Goal: Find specific page/section: Find specific page/section

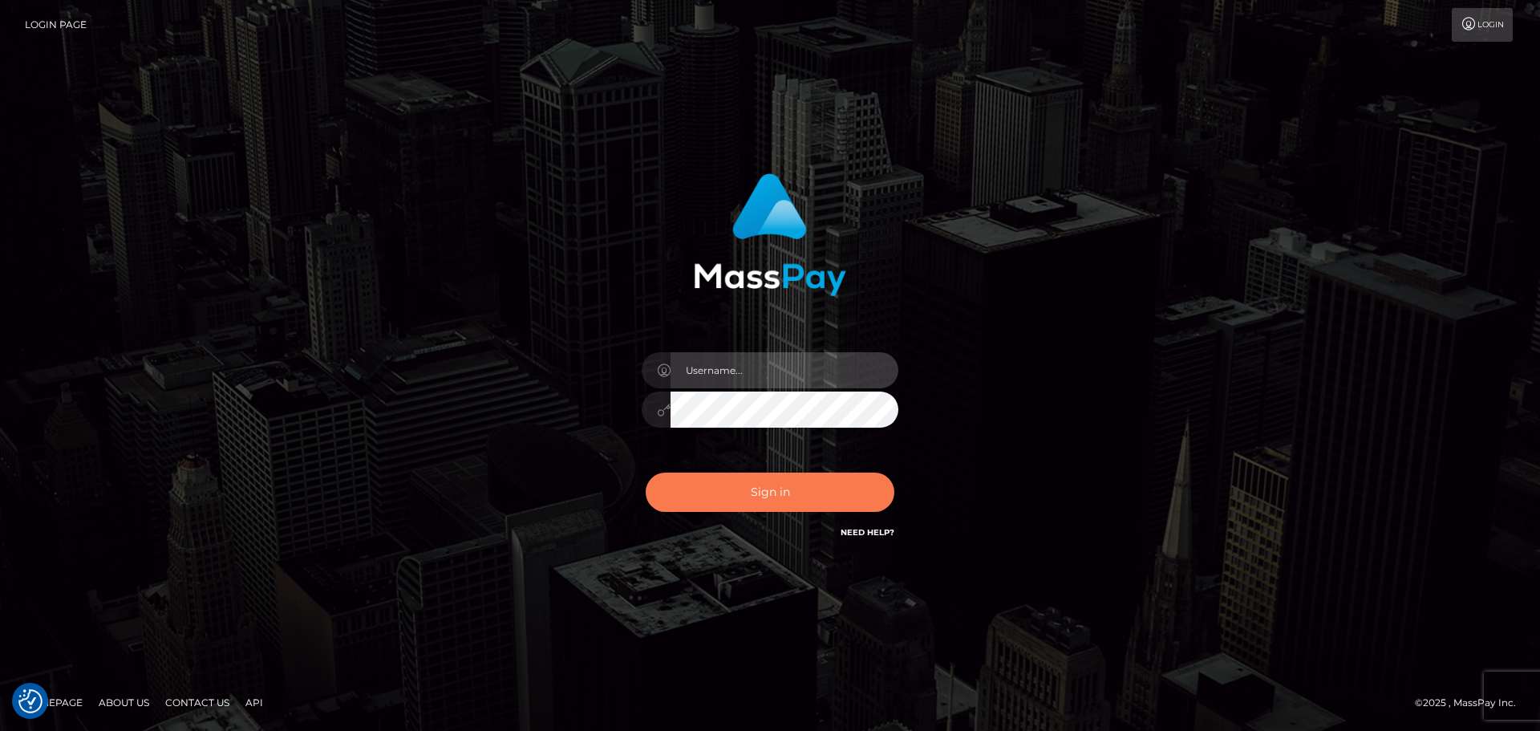
type input "[DOMAIN_NAME]"
click at [756, 494] on button "Sign in" at bounding box center [770, 492] width 249 height 39
type input "[DOMAIN_NAME]"
click at [725, 482] on button "Sign in" at bounding box center [770, 492] width 249 height 39
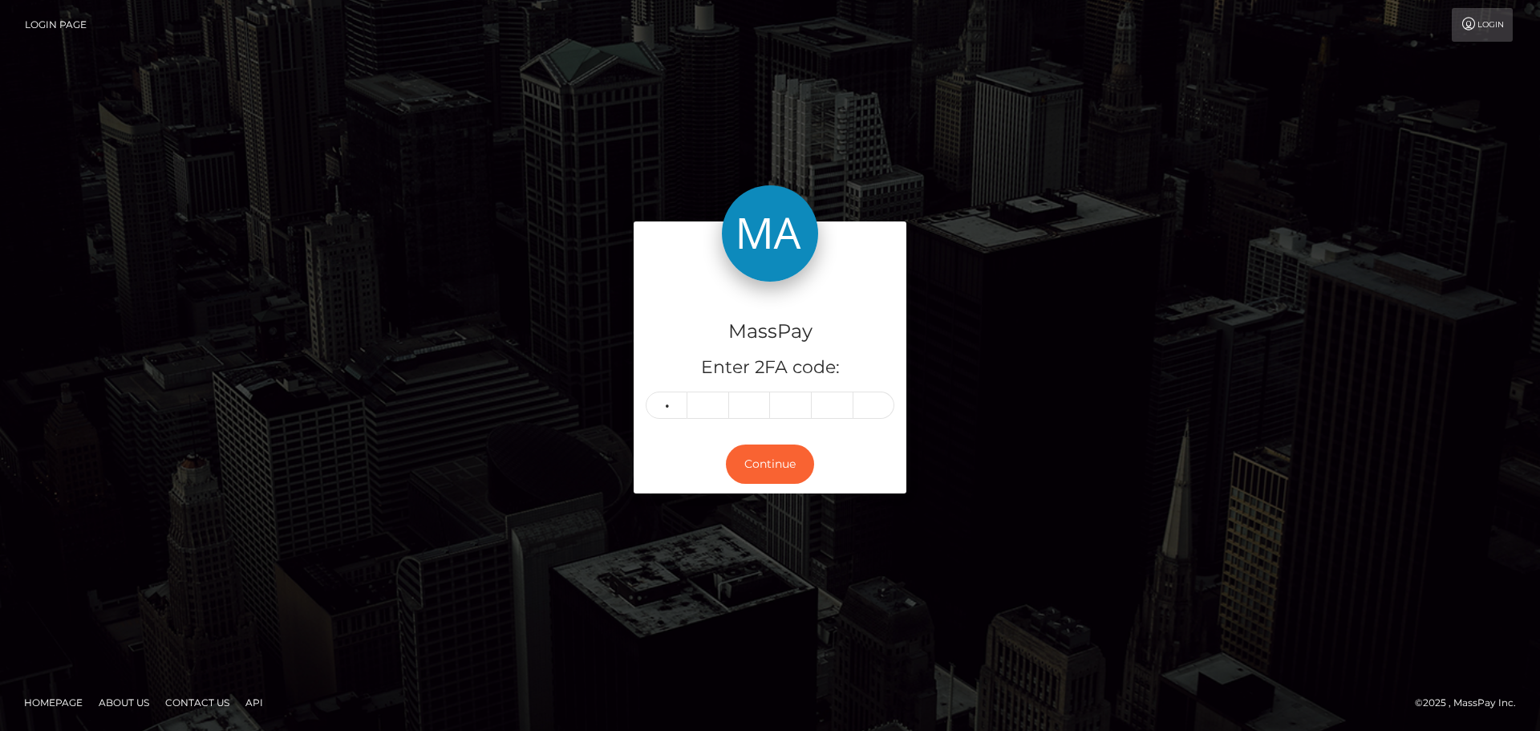
type input "0"
type input "2"
type input "7"
type input "0"
type input "7"
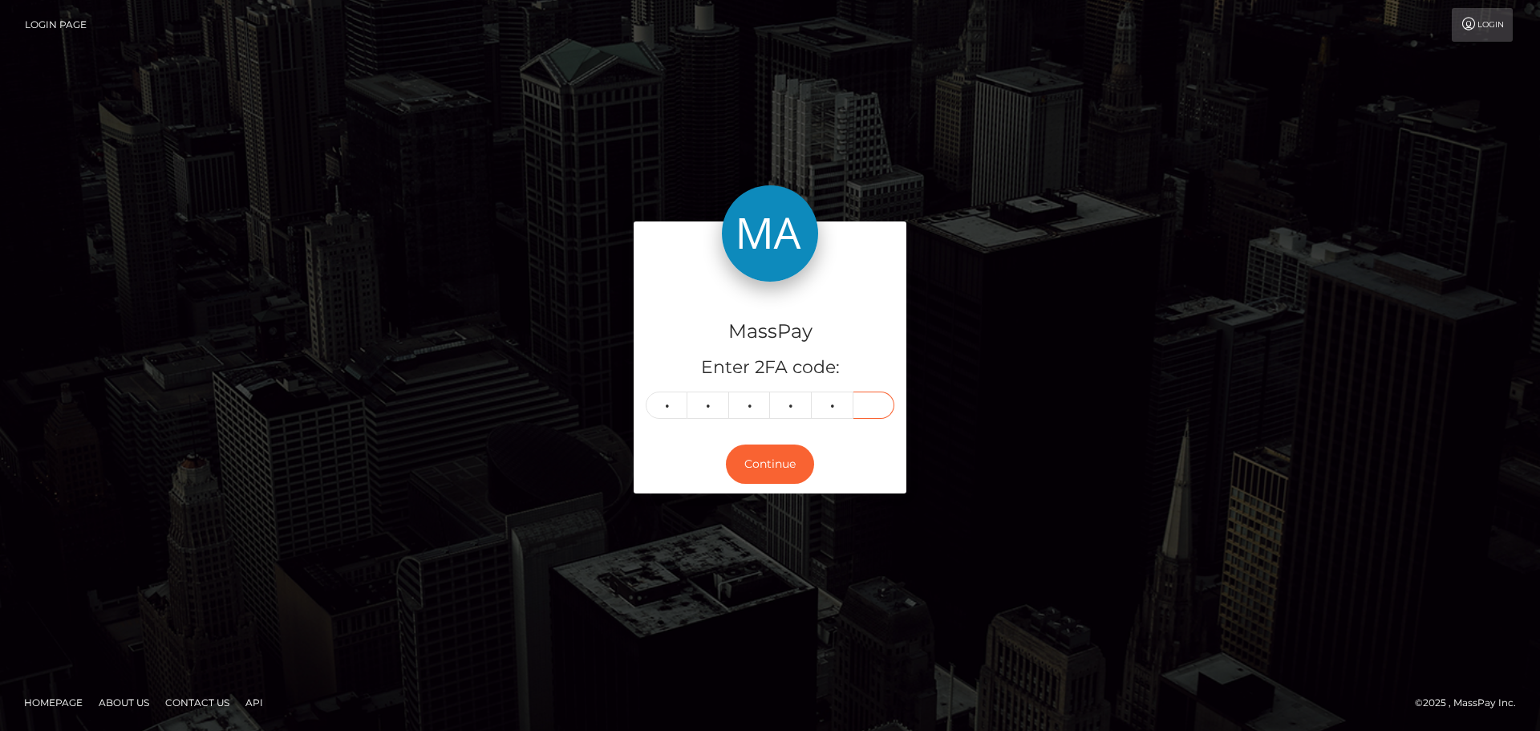
type input "4"
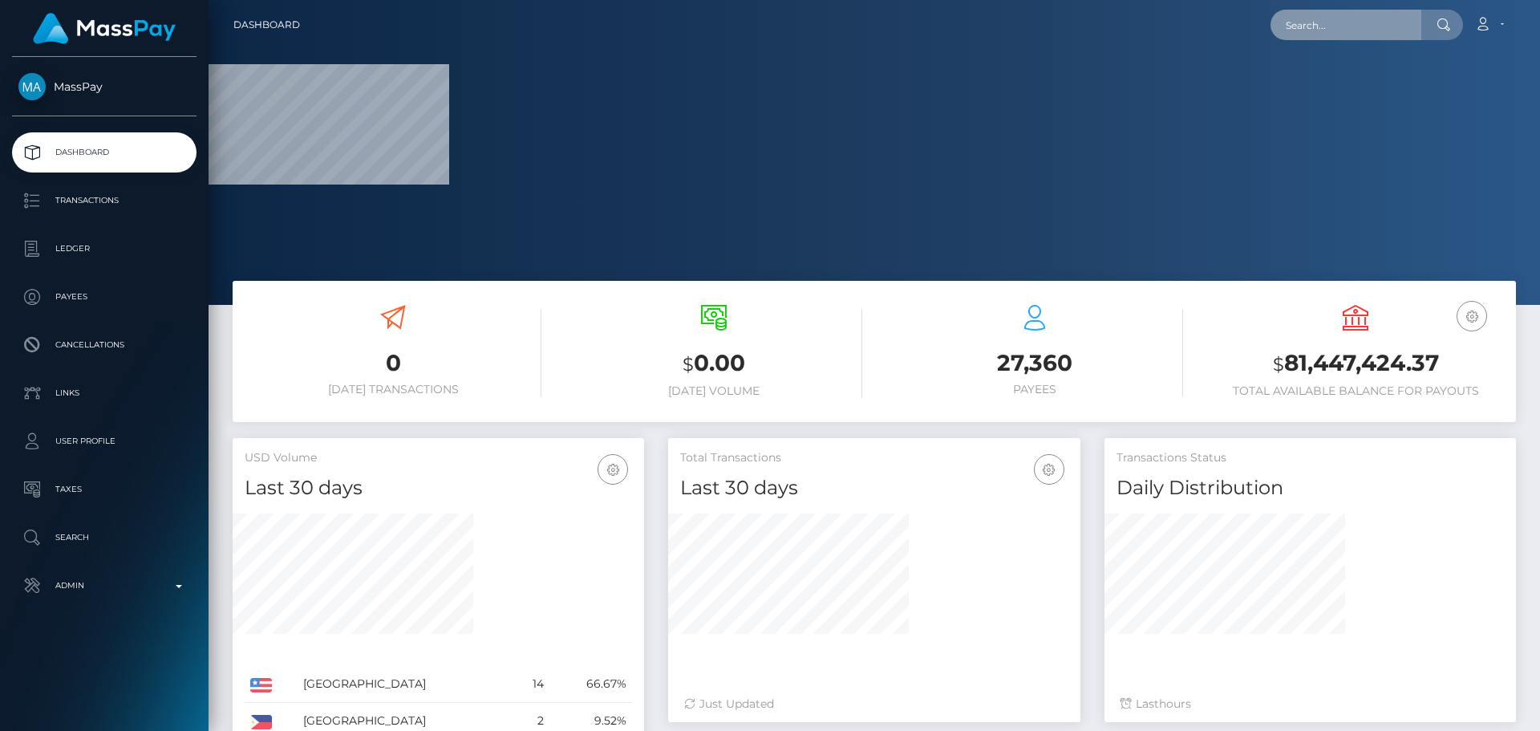
click at [1335, 10] on input "text" at bounding box center [1346, 25] width 151 height 30
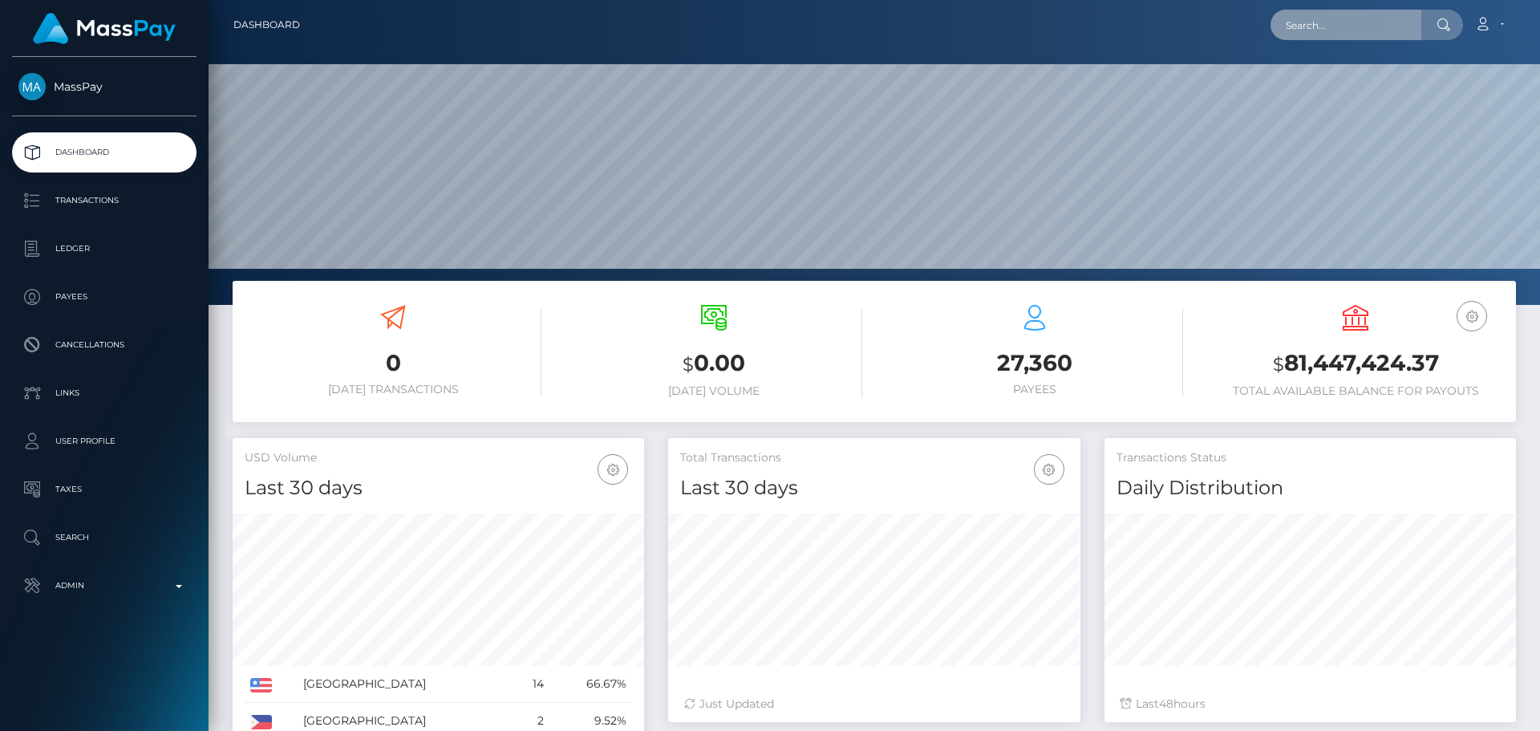
scroll to position [285, 412]
paste input "poact_EcvaBjTPbspK"
type input "poact_EcvaBjTPbspK"
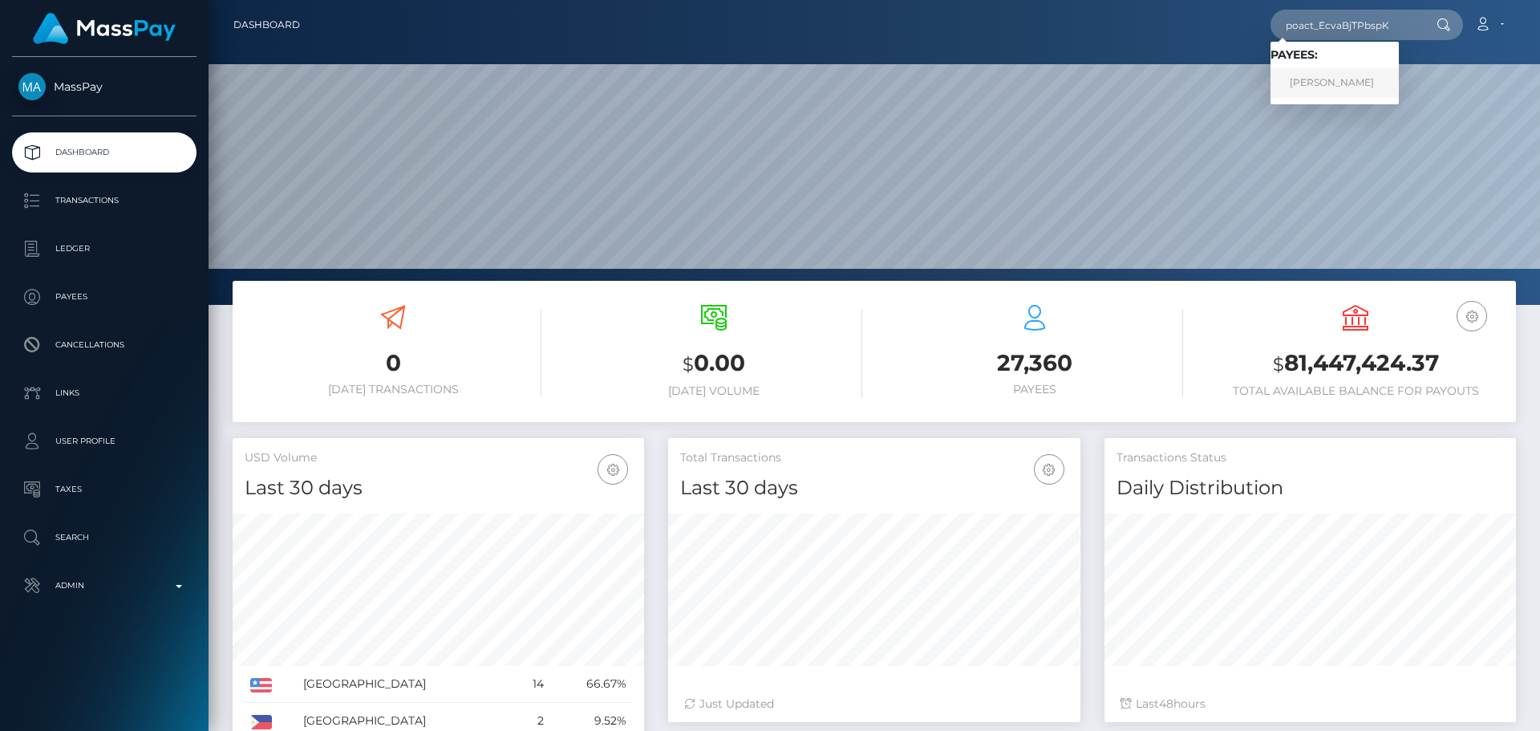
click at [1308, 85] on link "Abhinav Saini" at bounding box center [1335, 83] width 128 height 30
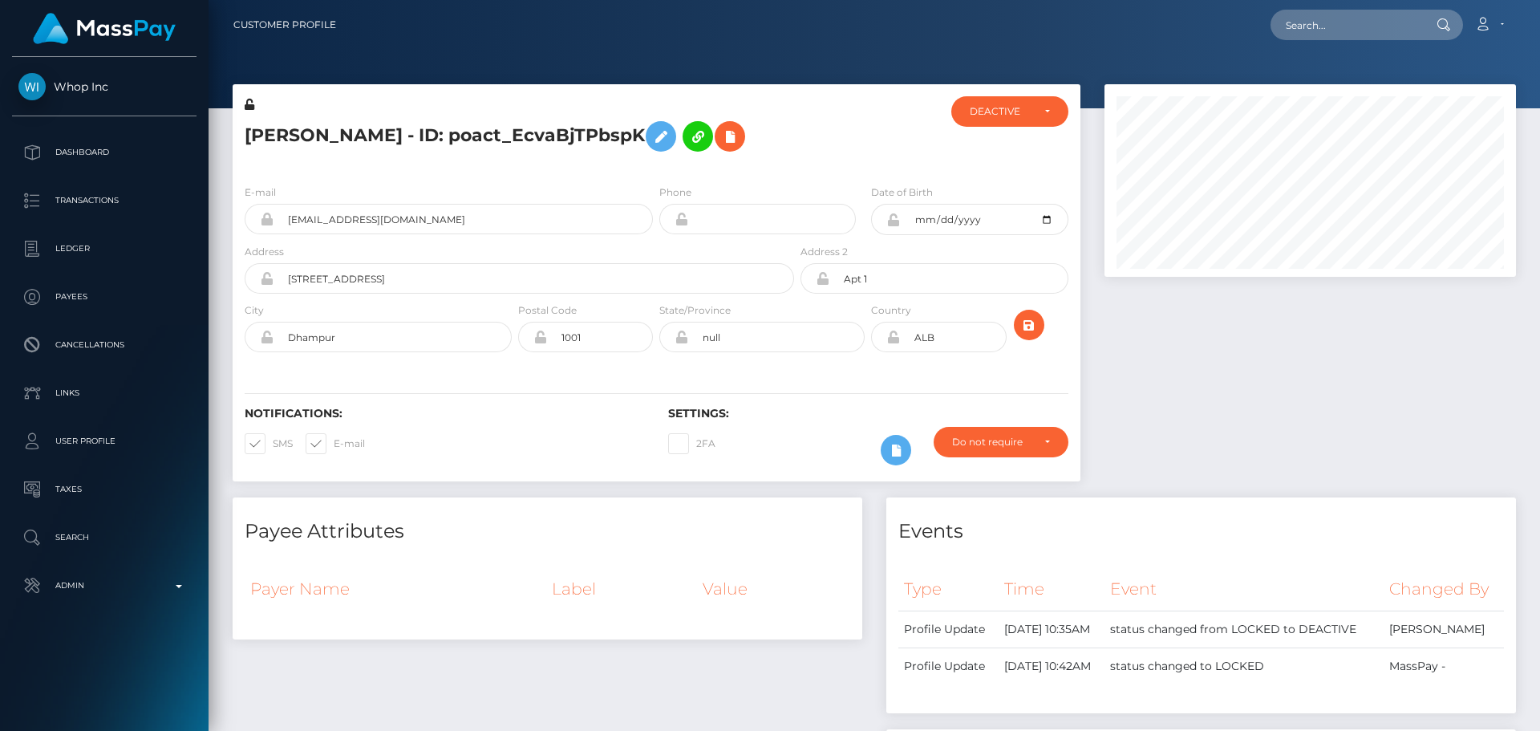
click at [766, 147] on h5 "[PERSON_NAME] - ID: poact_EcvaBjTPbspK" at bounding box center [515, 136] width 541 height 47
click at [766, 144] on h5 "[PERSON_NAME] - ID: poact_EcvaBjTPbspK" at bounding box center [515, 136] width 541 height 47
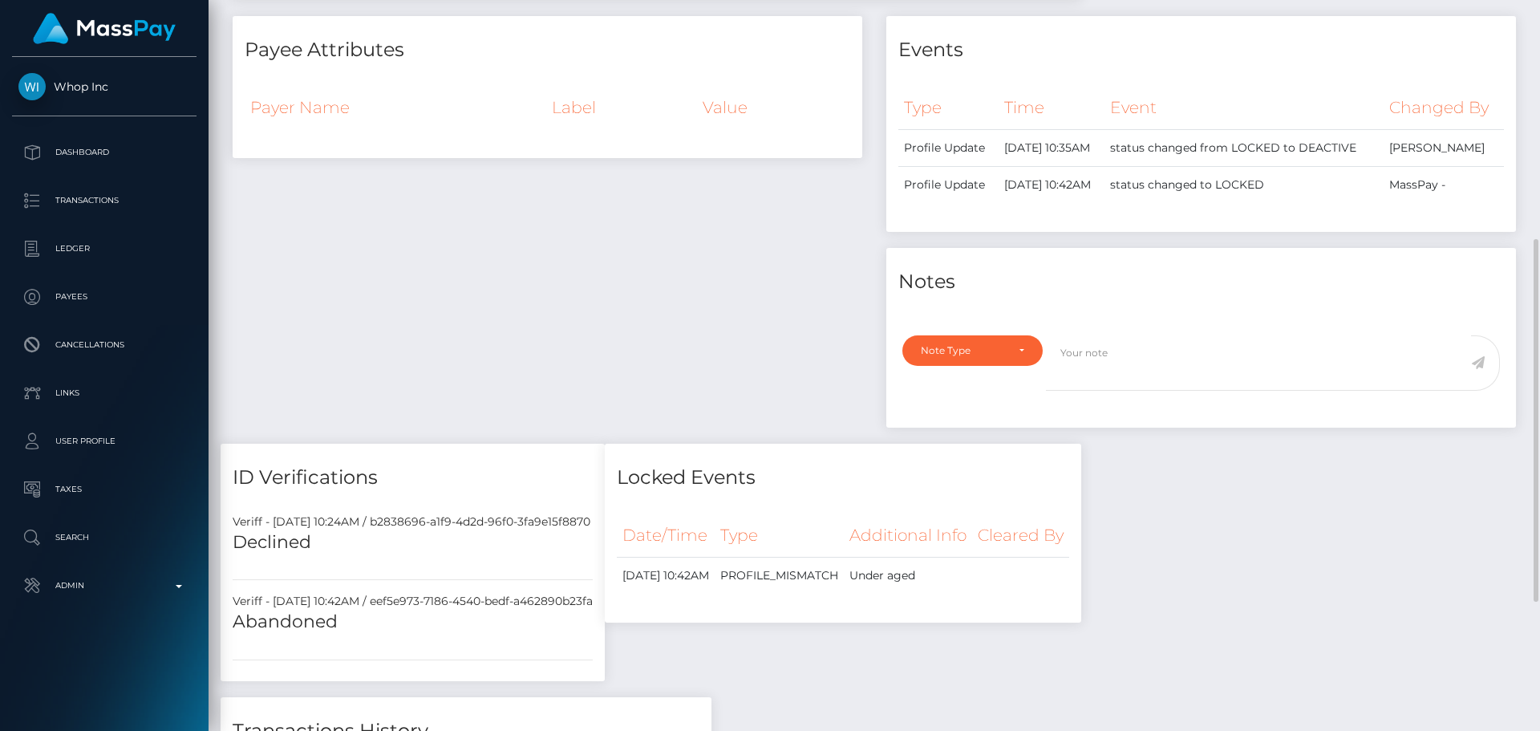
scroll to position [740, 0]
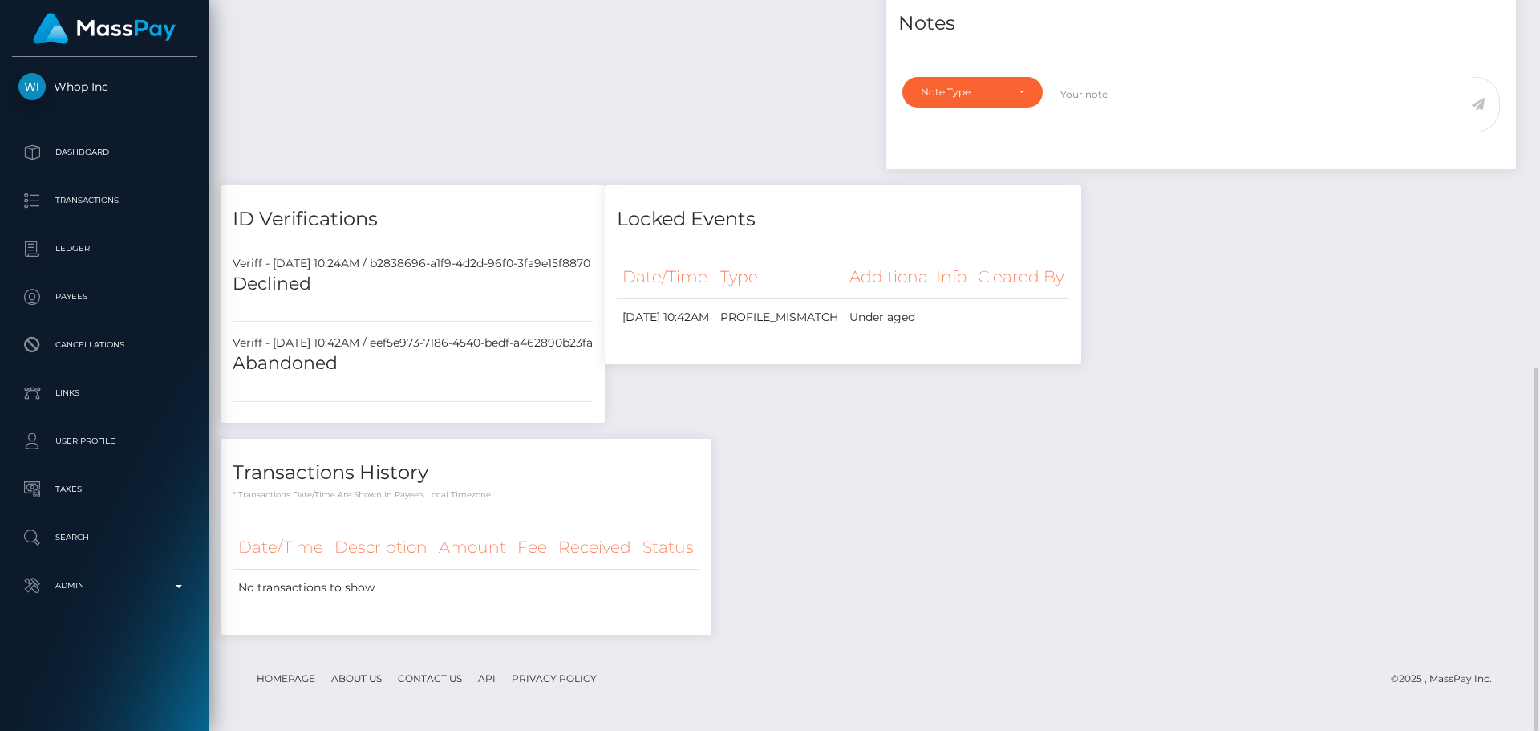
click at [511, 213] on h4 "ID Verifications" at bounding box center [413, 219] width 360 height 28
click at [506, 214] on h4 "ID Verifications" at bounding box center [413, 219] width 360 height 28
click at [508, 216] on h4 "ID Verifications" at bounding box center [413, 219] width 360 height 28
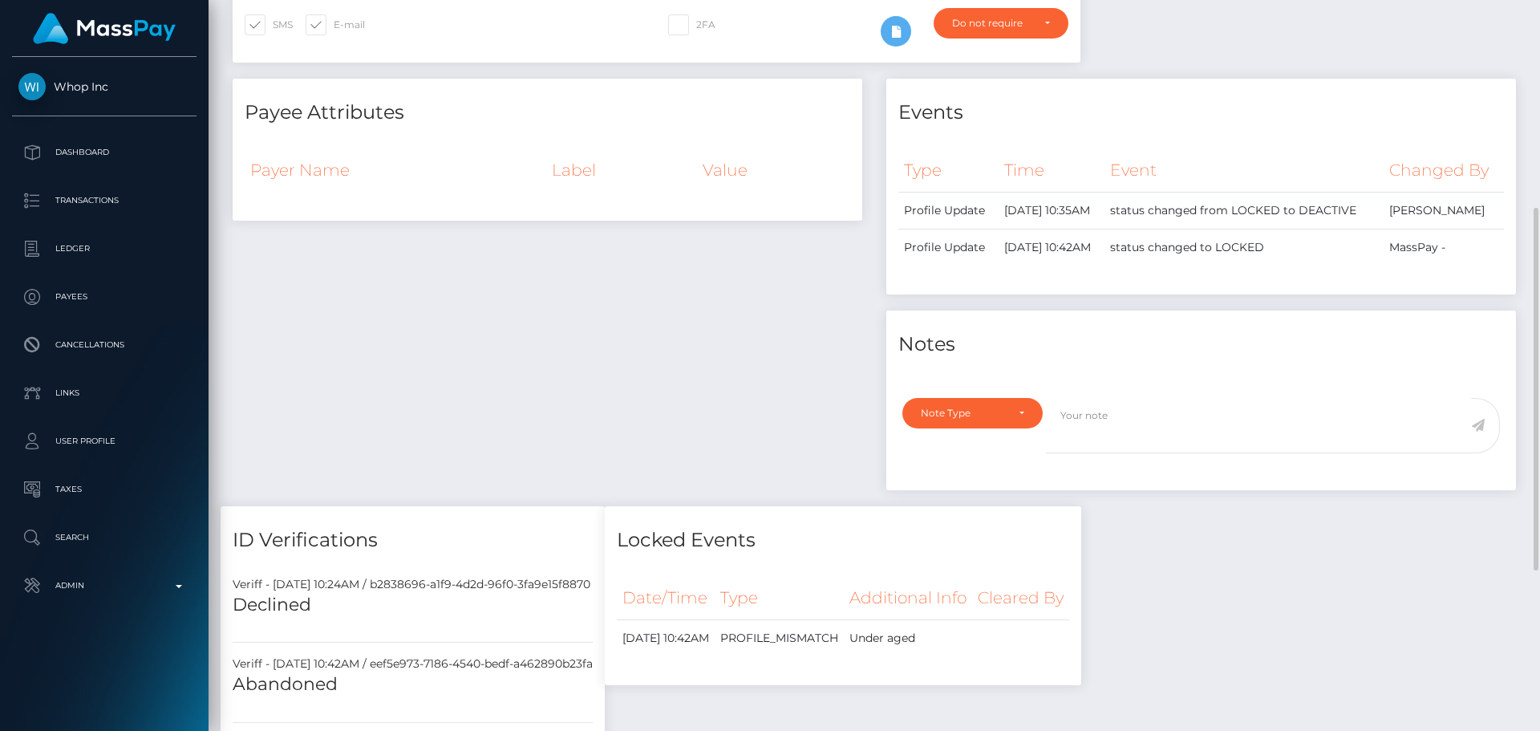
scroll to position [0, 0]
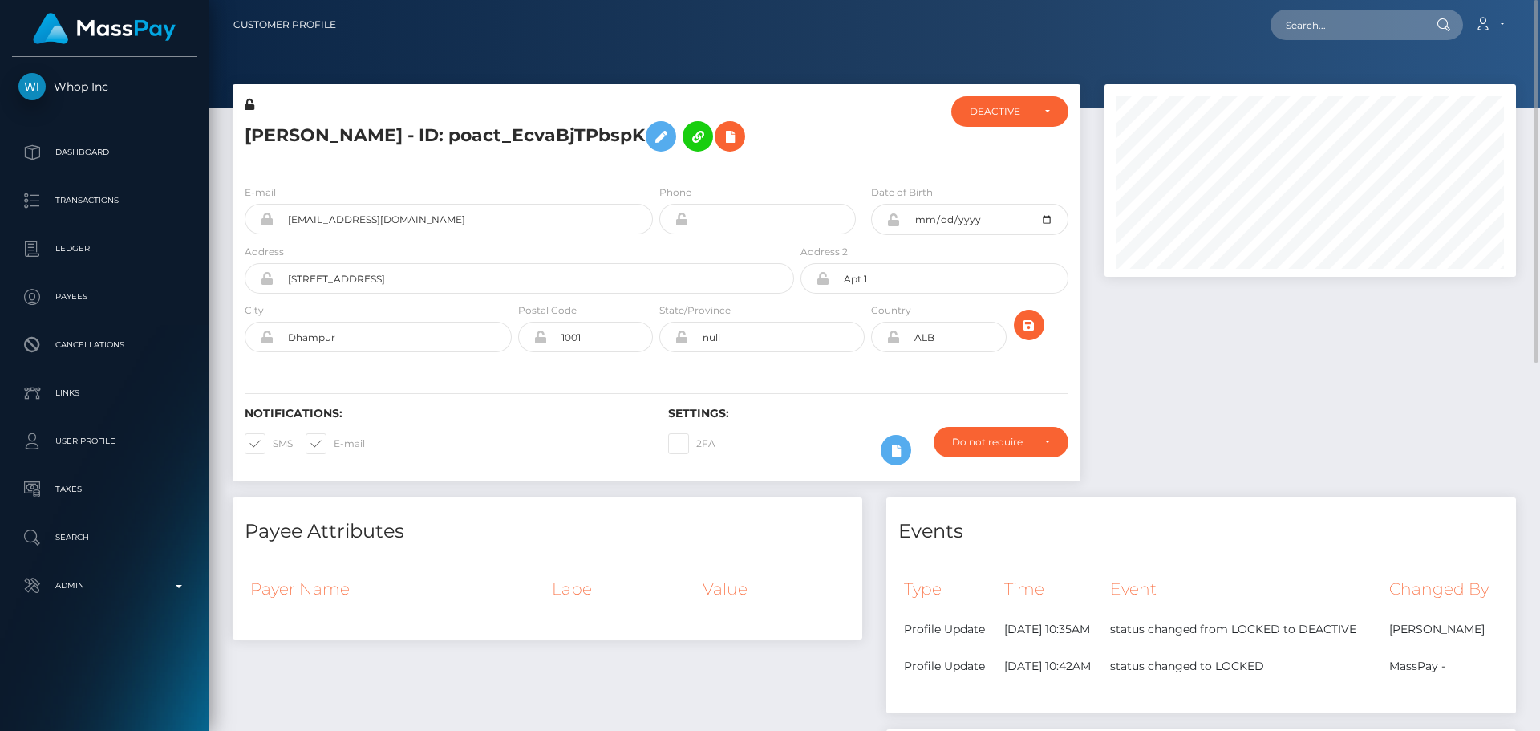
click at [268, 132] on h5 "[PERSON_NAME] - ID: poact_EcvaBjTPbspK" at bounding box center [515, 136] width 541 height 47
drag, startPoint x: 268, startPoint y: 132, endPoint x: 546, endPoint y: 141, distance: 277.8
click at [546, 141] on h5 "[PERSON_NAME] - ID: poact_EcvaBjTPbspK" at bounding box center [515, 136] width 541 height 47
copy h5 "[PERSON_NAME] - ID: poact_EcvaBjTPbspK"
click at [1320, 9] on div "Loading... Loading... Account Edit Profile Logout" at bounding box center [932, 25] width 1167 height 34
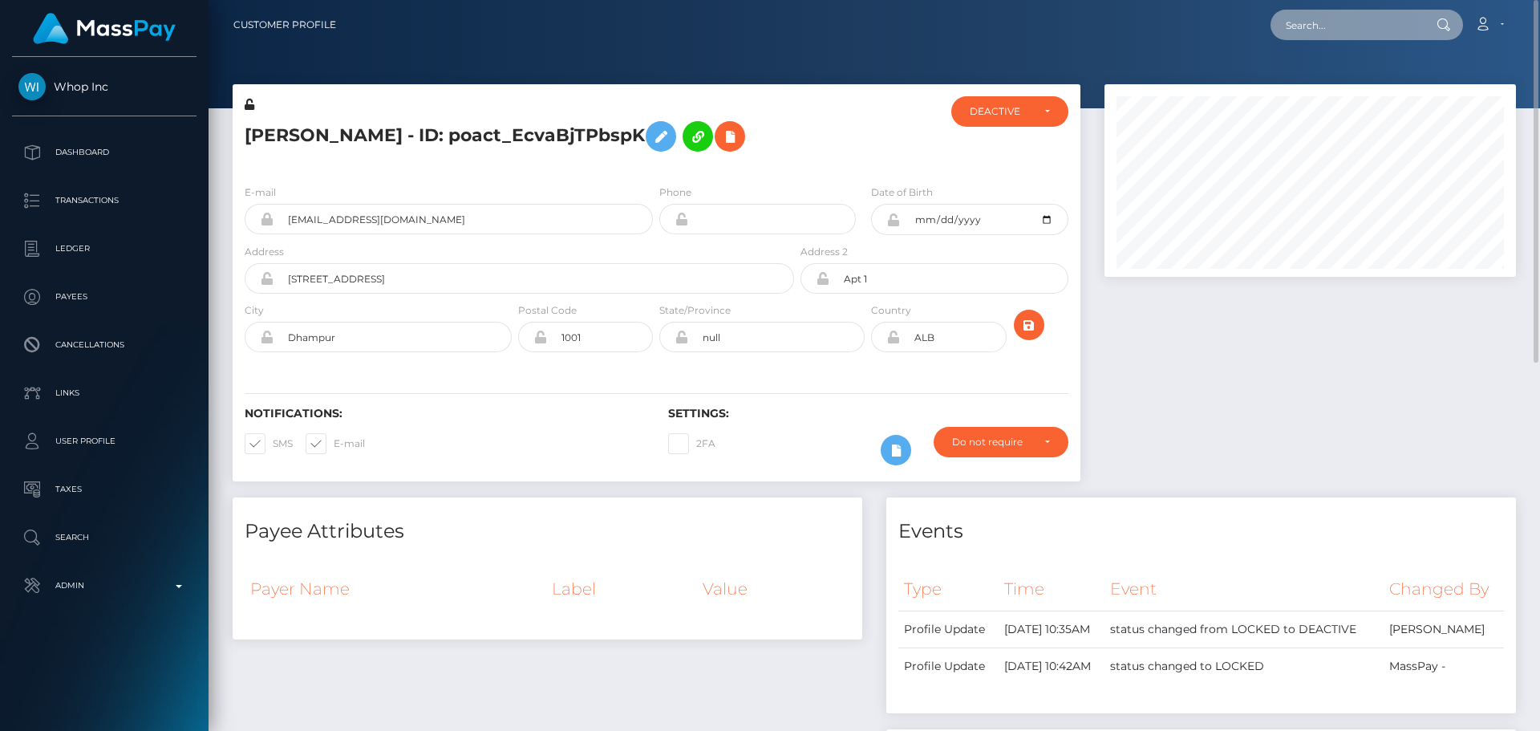
click at [1330, 23] on input "text" at bounding box center [1346, 25] width 151 height 30
paste input "poact_Wl9vZPl10ibQ"
type input "poact_Wl9vZPl10ibQ"
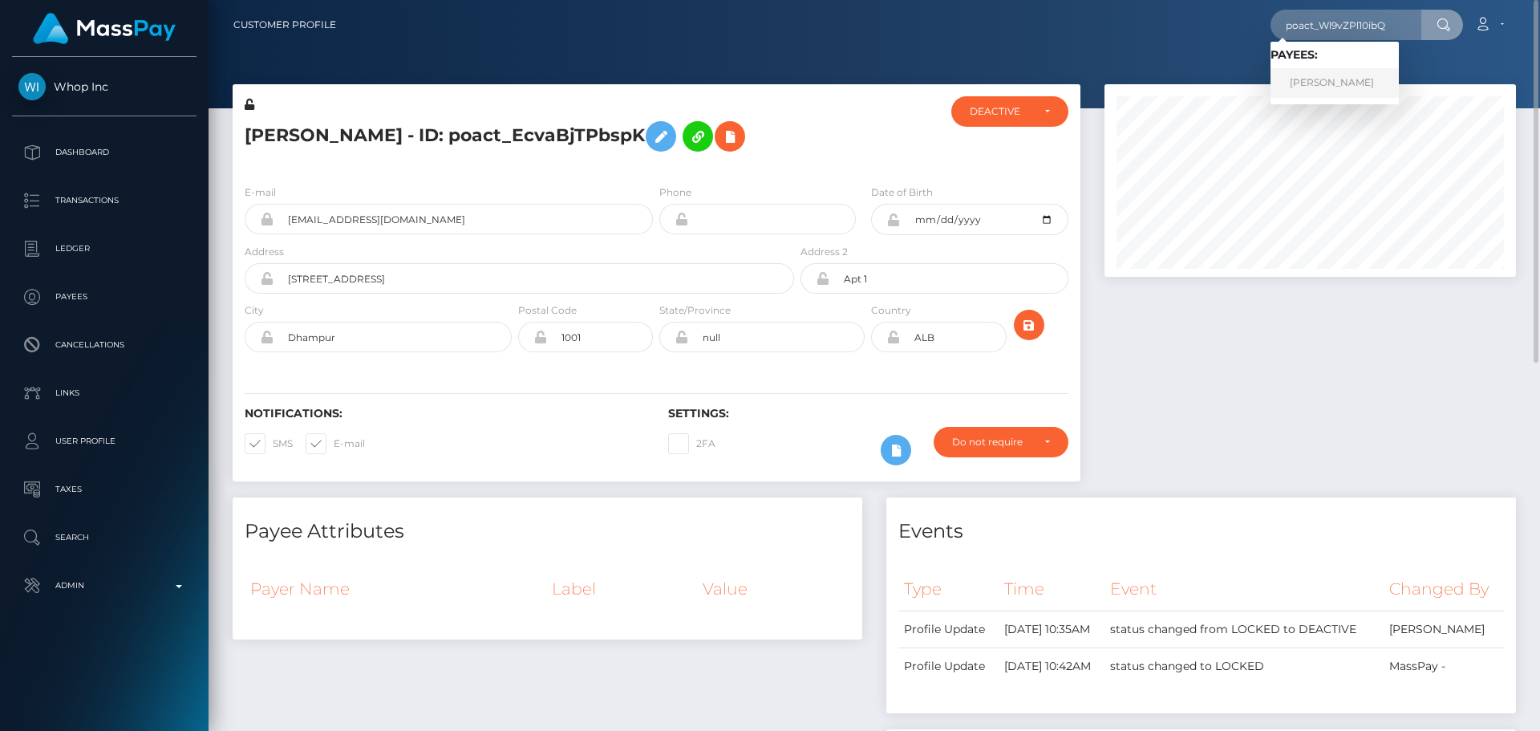
click at [1327, 88] on link "[PERSON_NAME]" at bounding box center [1335, 83] width 128 height 30
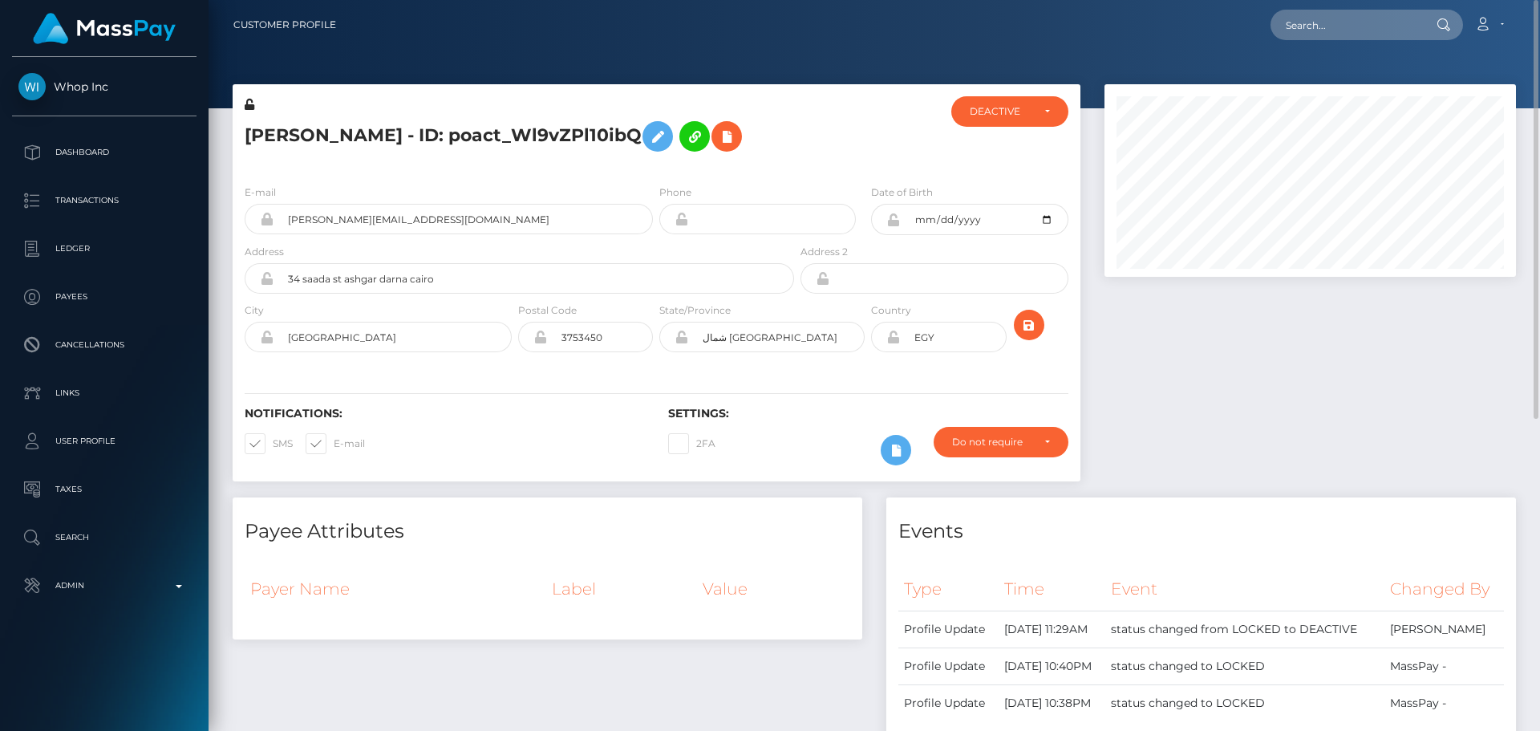
scroll to position [193, 412]
click at [852, 159] on div at bounding box center [868, 133] width 141 height 75
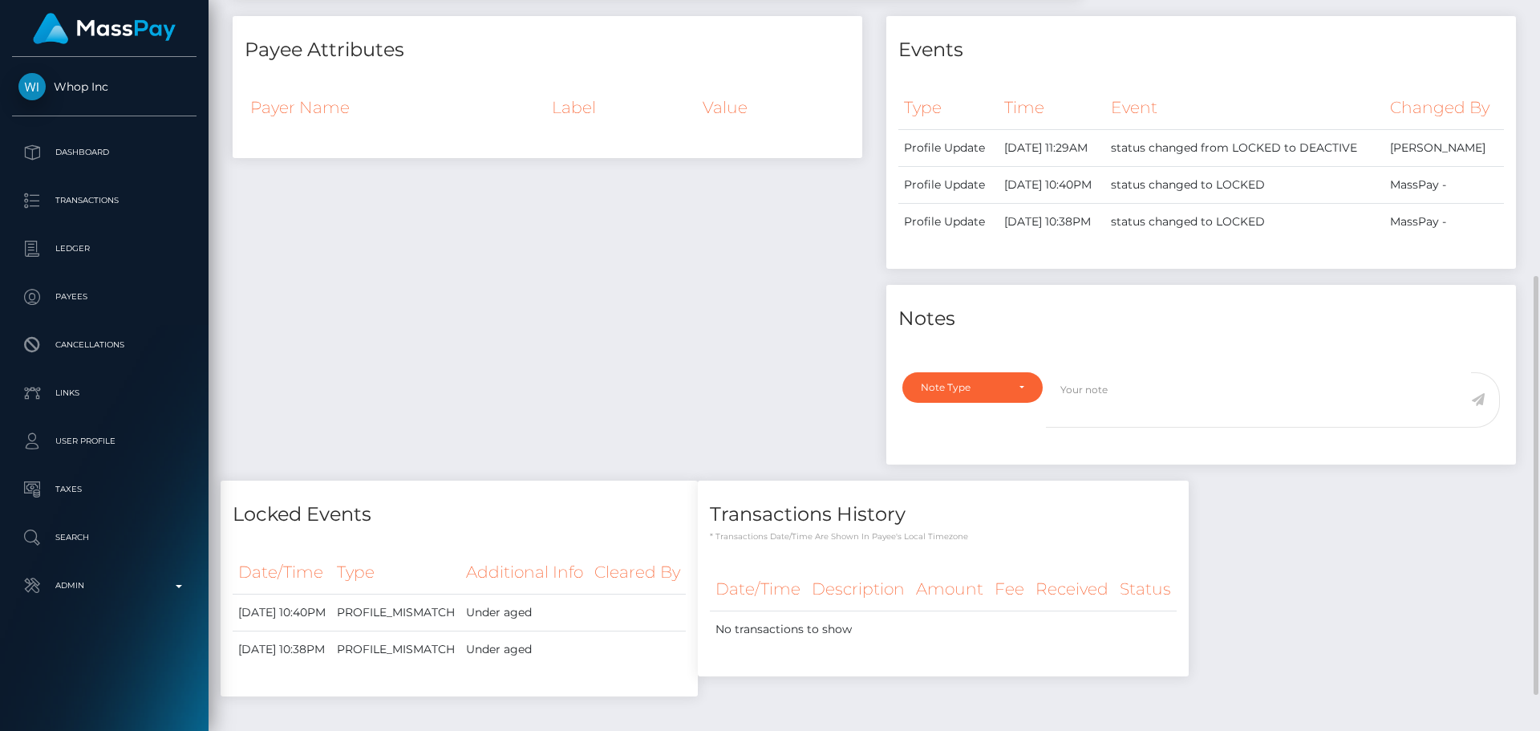
scroll to position [543, 0]
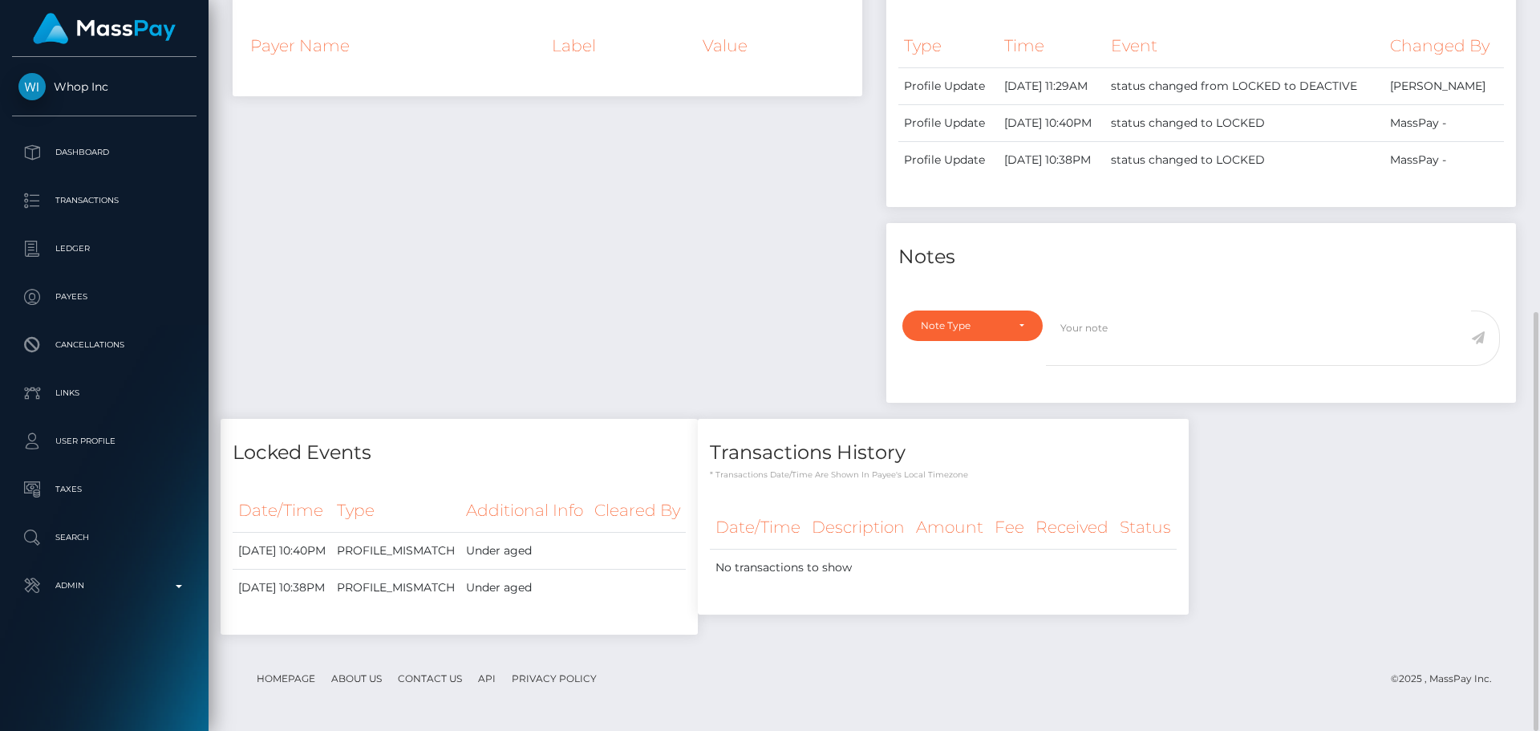
click at [691, 233] on div "Payee Attributes Payer Name Label Value" at bounding box center [548, 186] width 654 height 465
click at [646, 233] on div "Payee Attributes Payer Name Label Value" at bounding box center [548, 186] width 654 height 465
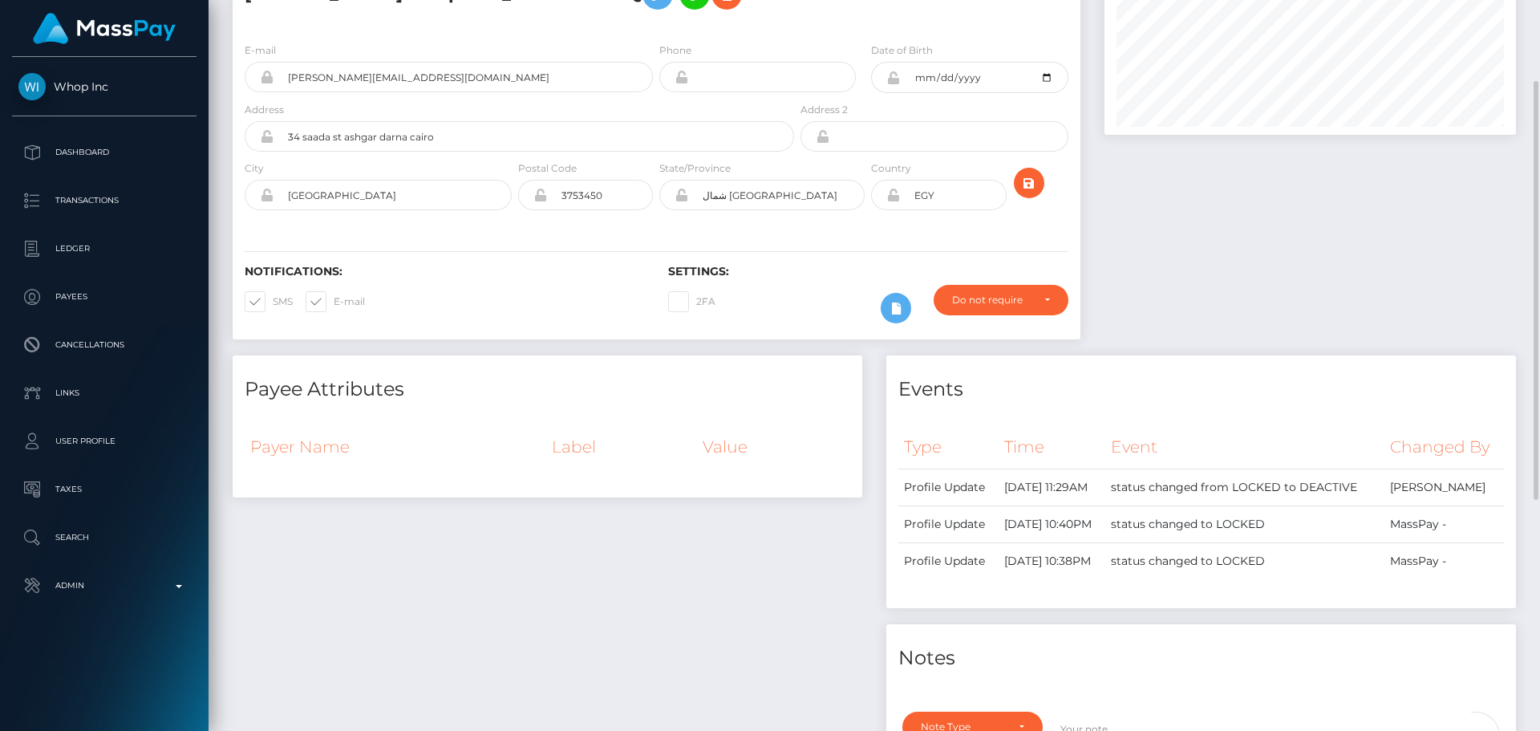
scroll to position [0, 0]
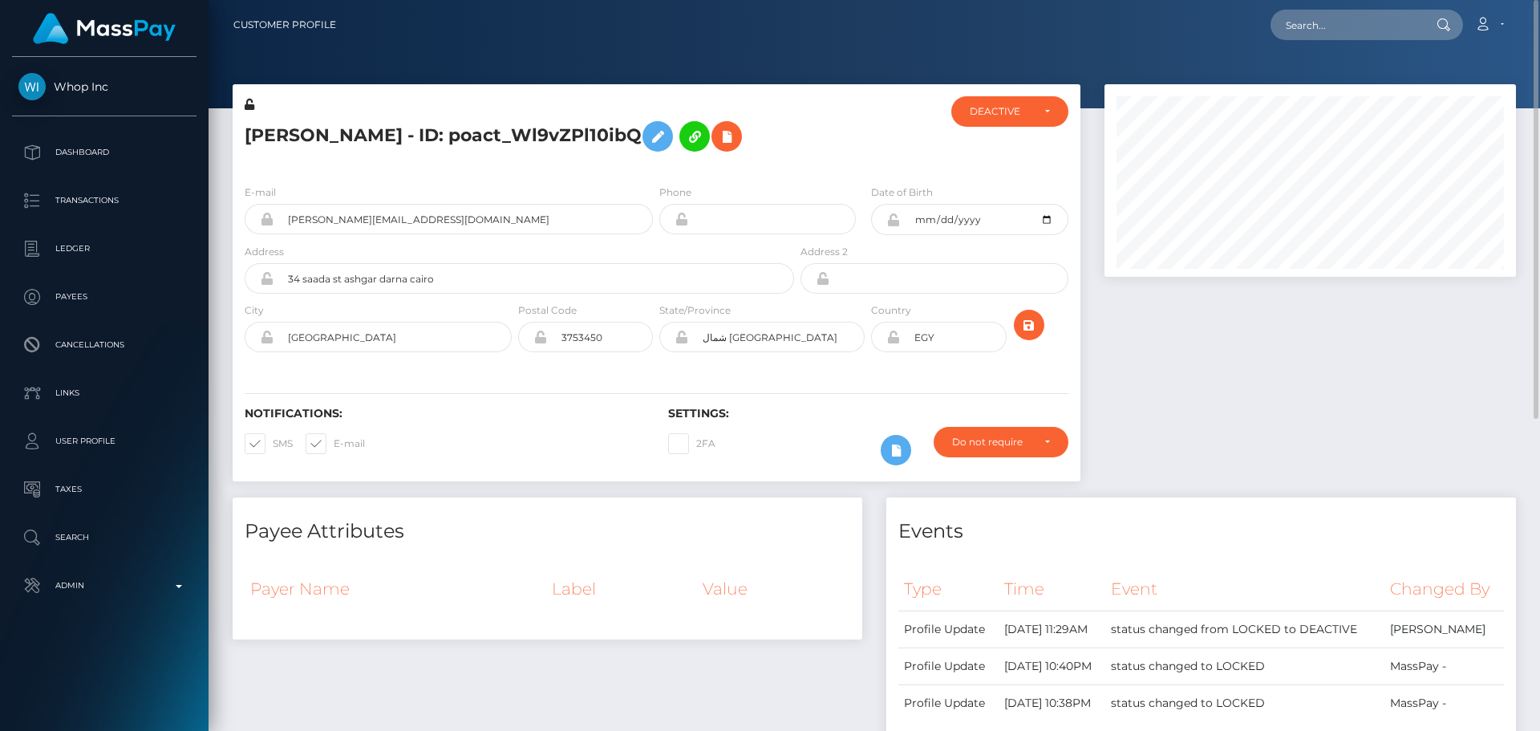
click at [825, 163] on div at bounding box center [868, 133] width 141 height 75
click at [278, 130] on h5 "Mohamed Motasem - ID: poact_Wl9vZPl10ibQ" at bounding box center [515, 136] width 541 height 47
drag, startPoint x: 278, startPoint y: 130, endPoint x: 562, endPoint y: 136, distance: 283.3
click at [562, 136] on h5 "Mohamed Motasem - ID: poact_Wl9vZPl10ibQ" at bounding box center [515, 136] width 541 height 47
copy h5 "Mohamed Motasem - ID: poact_Wl9vZPl10ibQ"
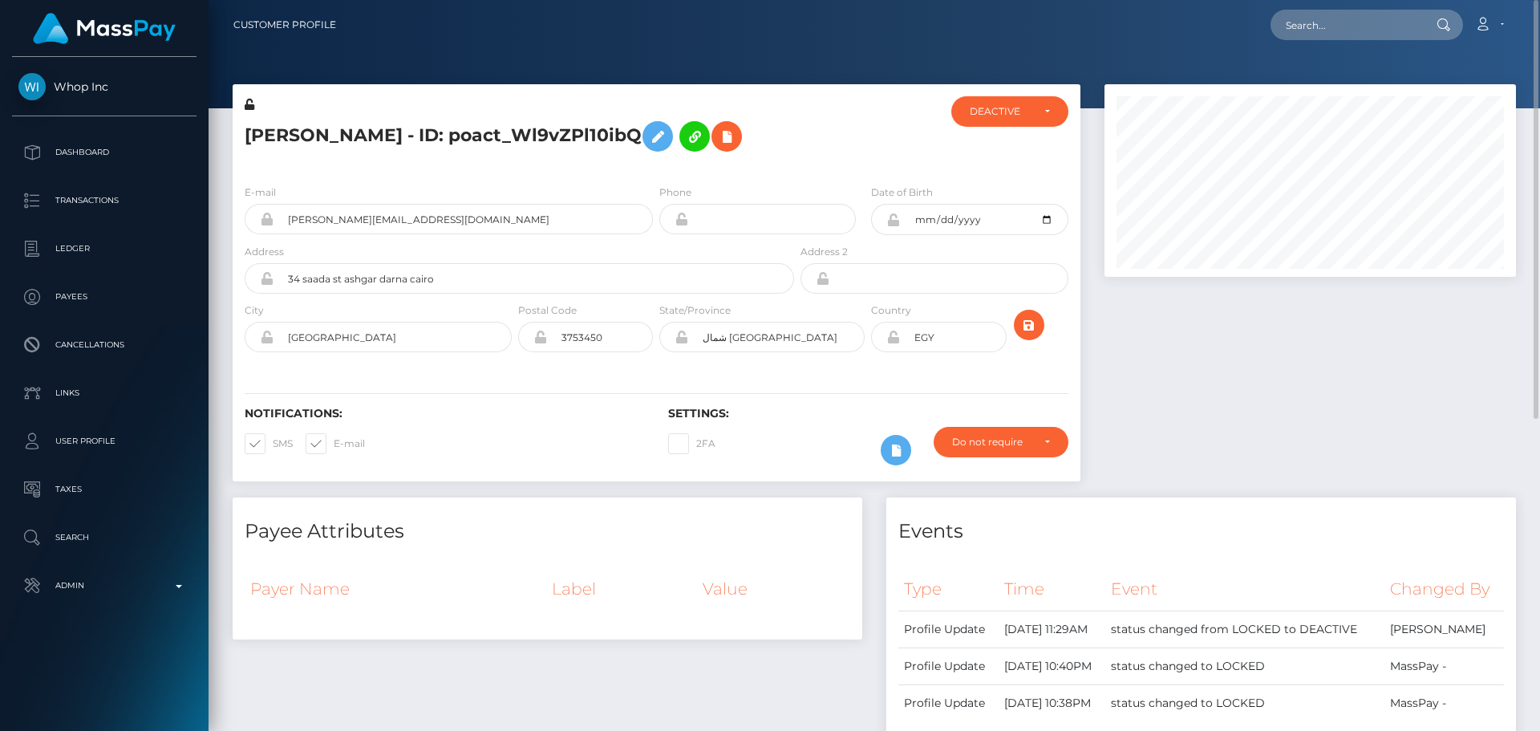
click at [815, 148] on div at bounding box center [868, 133] width 141 height 75
click at [826, 141] on div at bounding box center [868, 133] width 141 height 75
click at [825, 147] on div at bounding box center [868, 133] width 141 height 75
click at [655, 166] on div "Mohamed Motasem - ID: poact_Wl9vZPl10ibQ" at bounding box center [515, 133] width 565 height 75
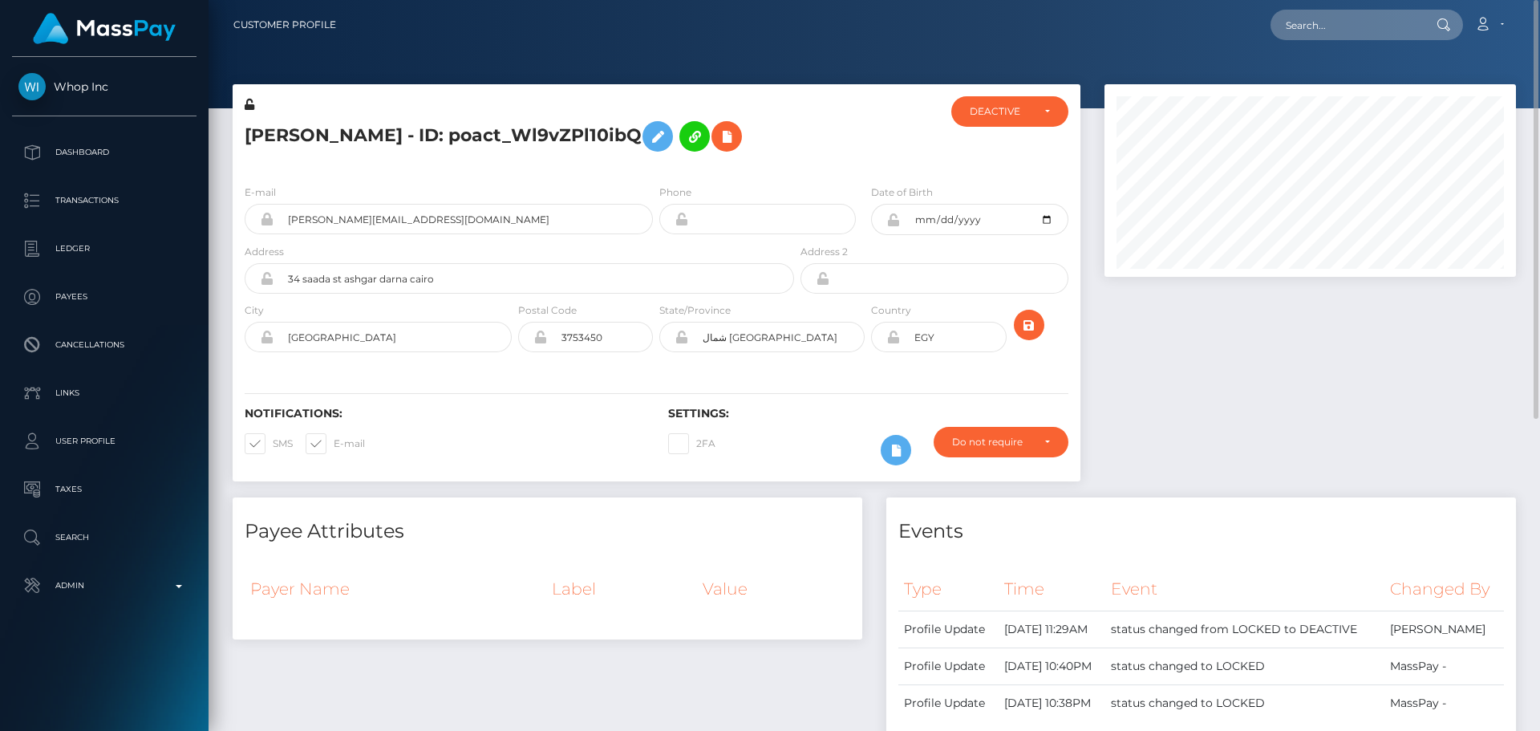
click at [655, 166] on div "Mohamed Motasem - ID: poact_Wl9vZPl10ibQ" at bounding box center [515, 133] width 565 height 75
click at [864, 167] on div at bounding box center [868, 133] width 141 height 75
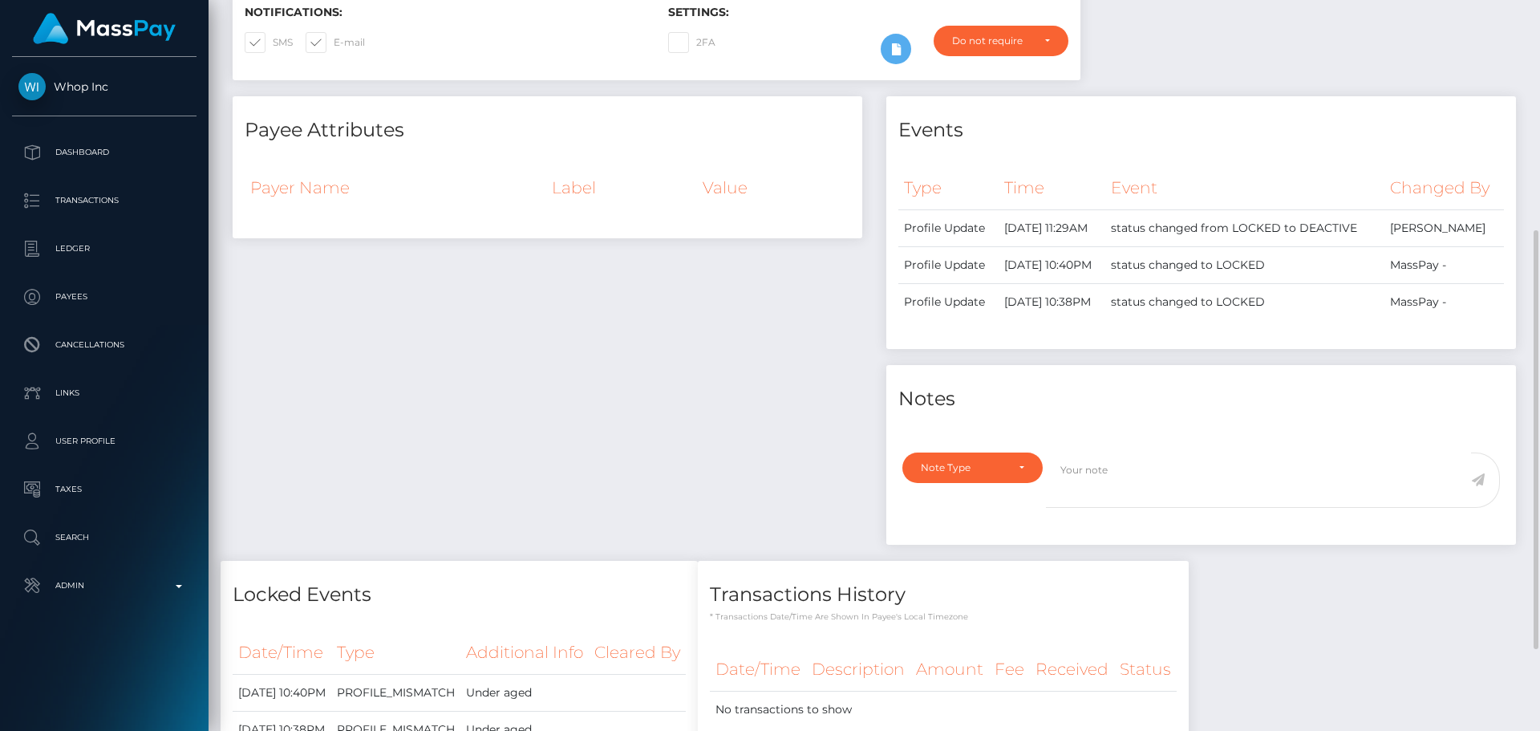
scroll to position [543, 0]
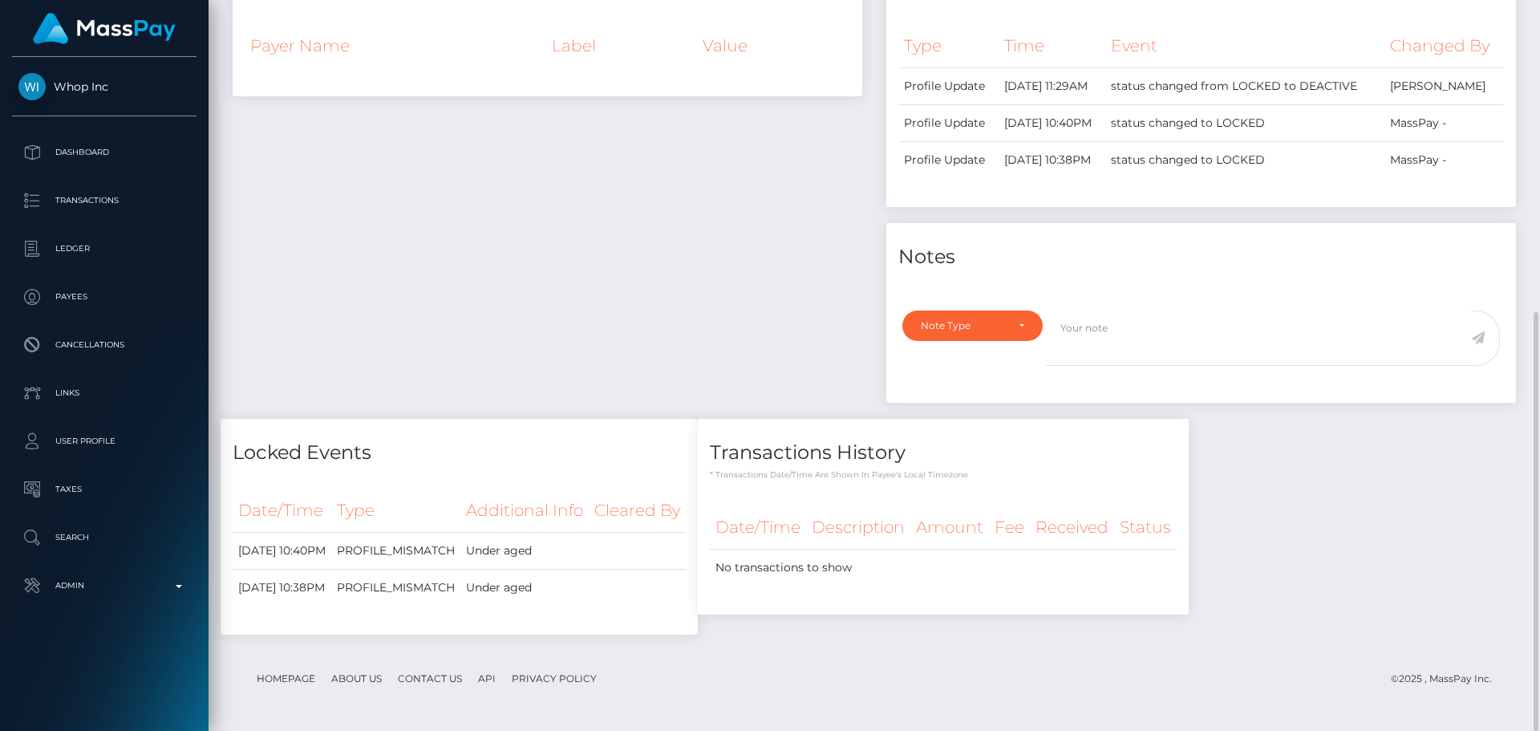
click at [734, 200] on div "Payee Attributes Payer Name Label Value" at bounding box center [548, 186] width 654 height 465
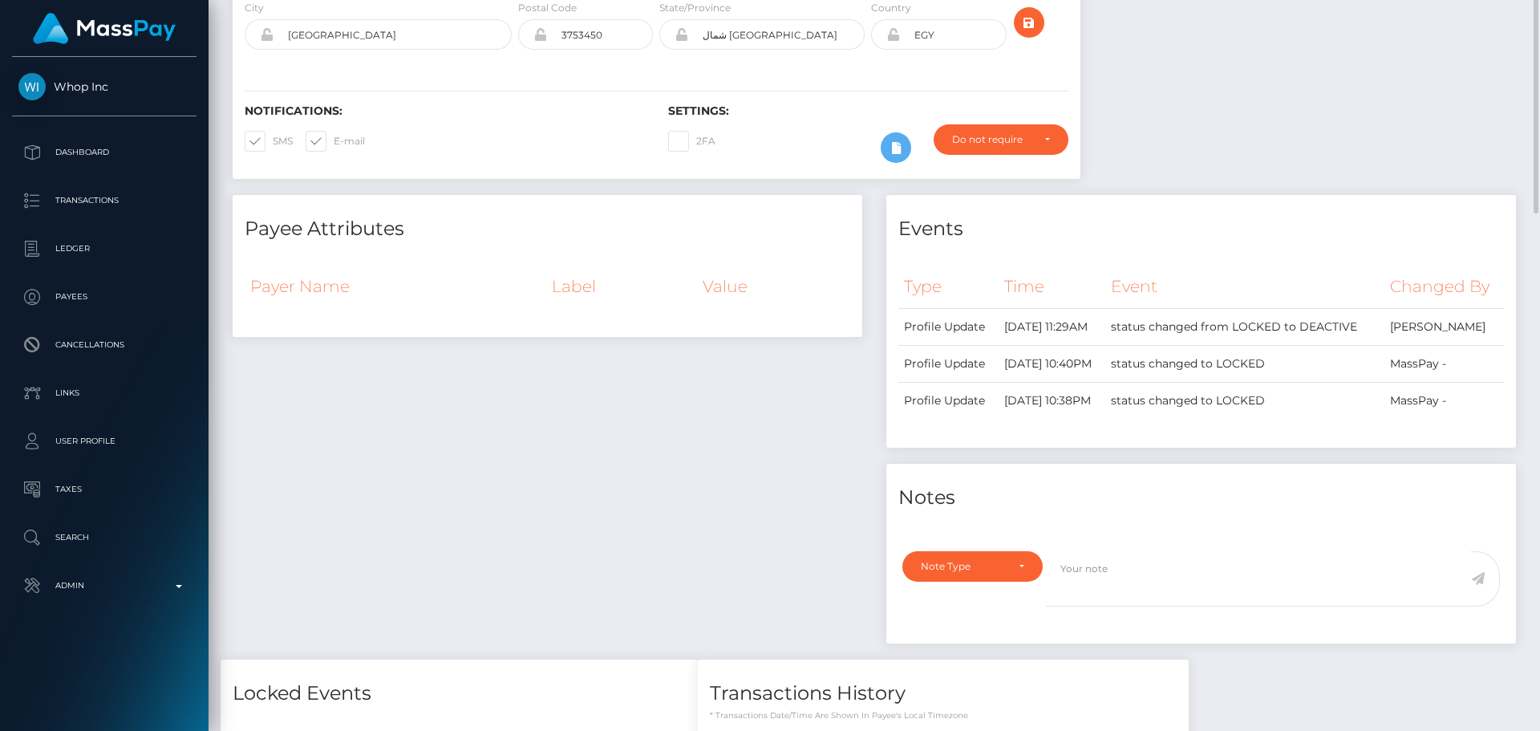
scroll to position [0, 0]
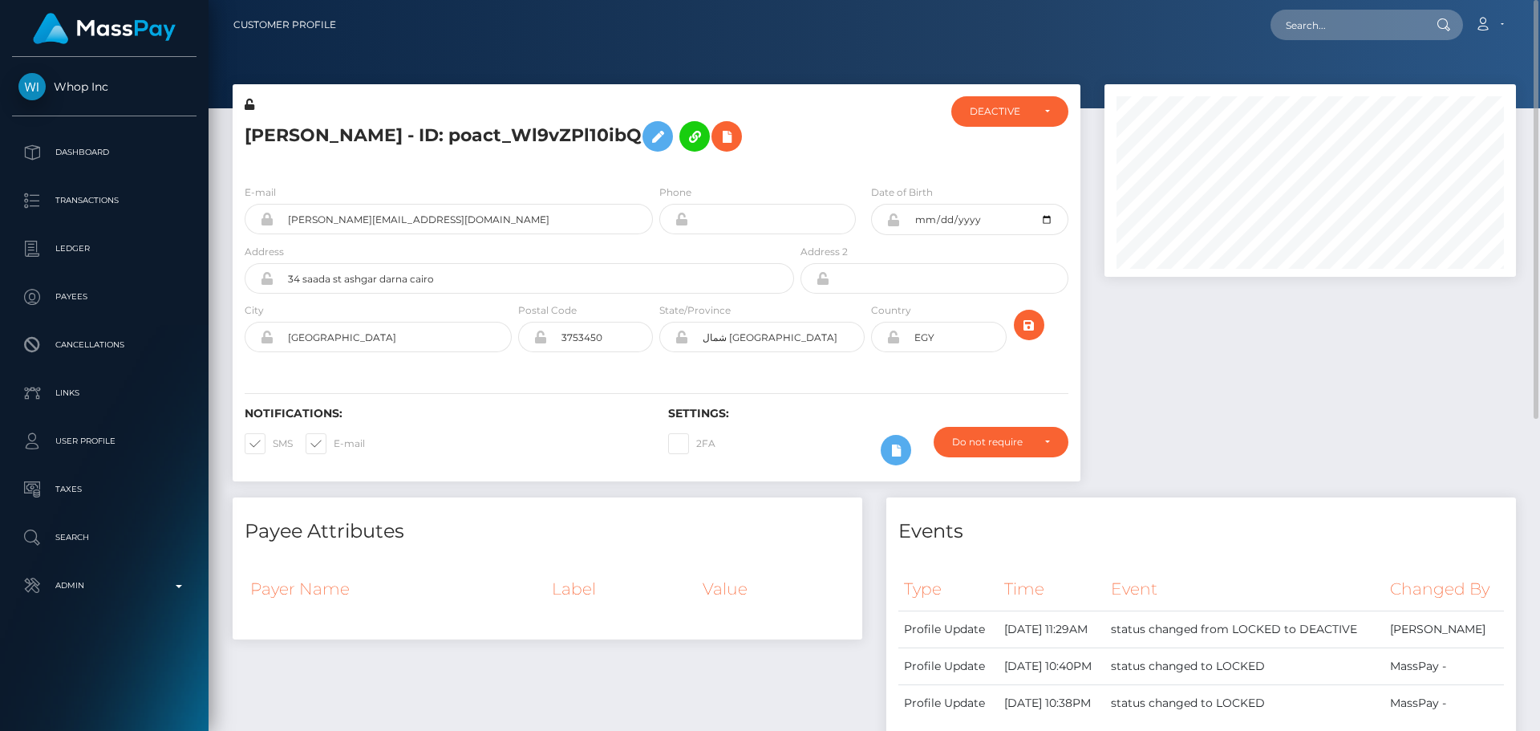
click at [871, 168] on div at bounding box center [868, 133] width 141 height 75
click at [826, 160] on div at bounding box center [868, 133] width 141 height 75
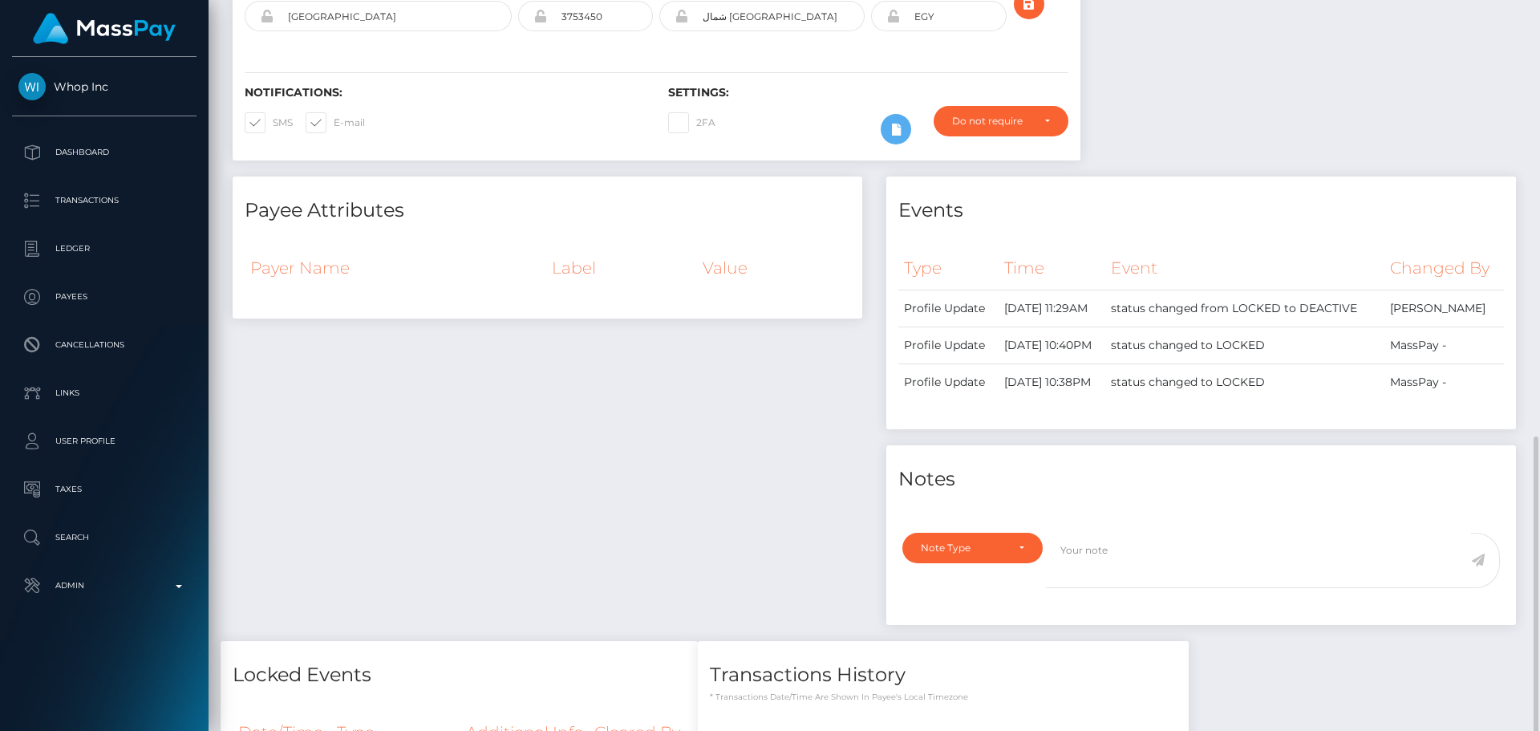
scroll to position [543, 0]
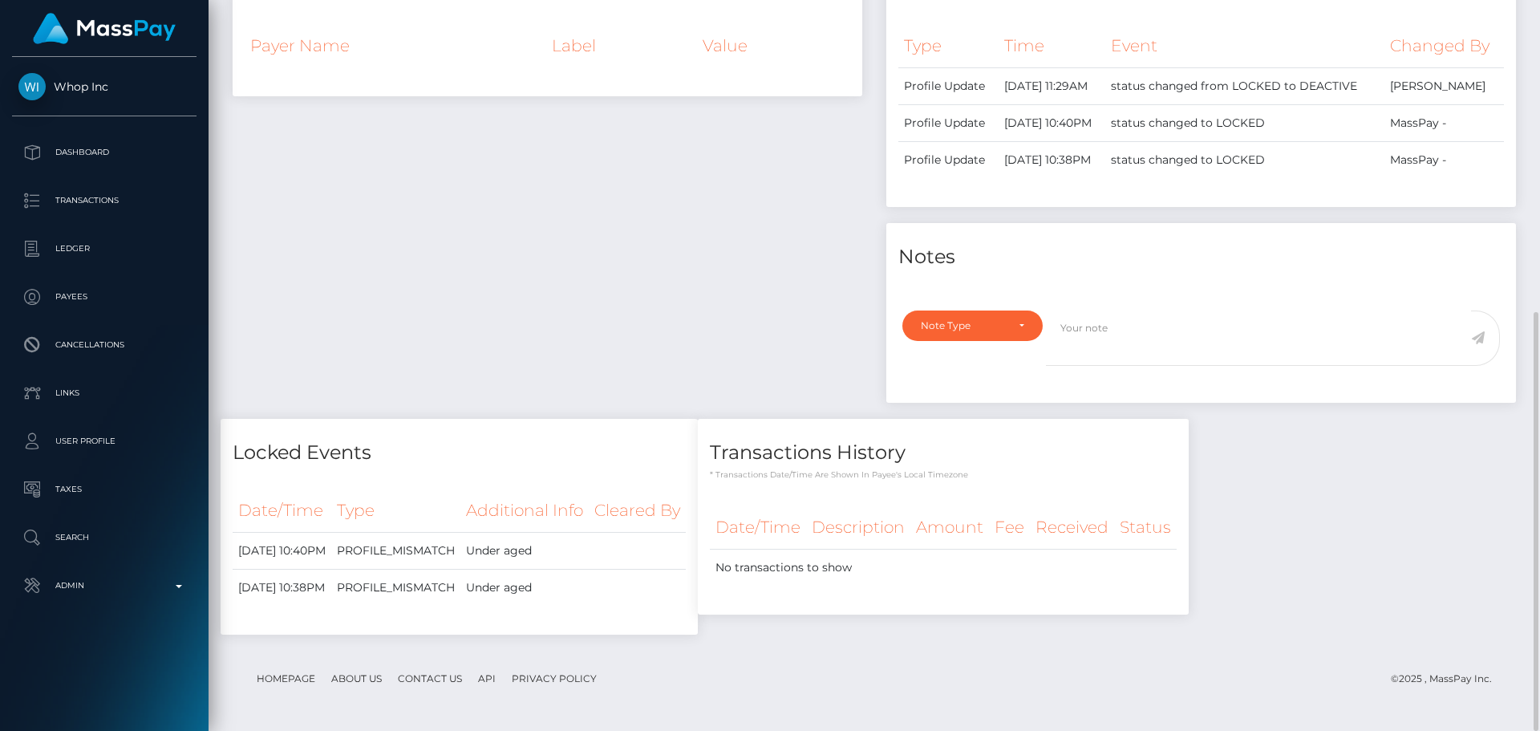
click at [587, 239] on div "Payee Attributes Payer Name Label Value" at bounding box center [548, 186] width 654 height 465
click at [593, 257] on div "Payee Attributes Payer Name Label Value" at bounding box center [548, 186] width 654 height 465
click at [578, 266] on div "Payee Attributes Payer Name Label Value" at bounding box center [548, 186] width 654 height 465
drag, startPoint x: 513, startPoint y: 550, endPoint x: 578, endPoint y: 552, distance: 65.8
click at [578, 552] on td "Under aged" at bounding box center [525, 551] width 128 height 37
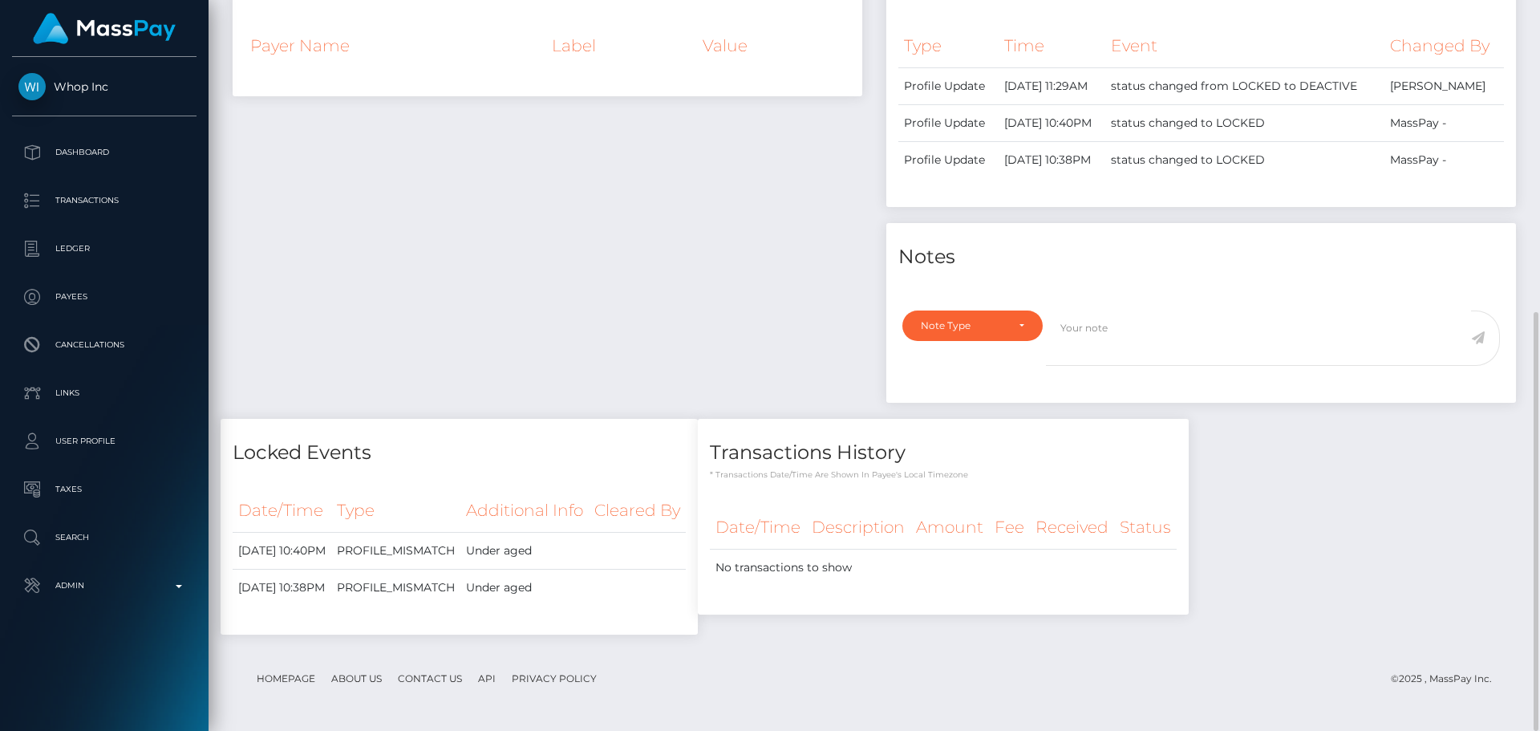
click at [640, 406] on div "Payee Attributes Payer Name Label Value" at bounding box center [548, 186] width 654 height 465
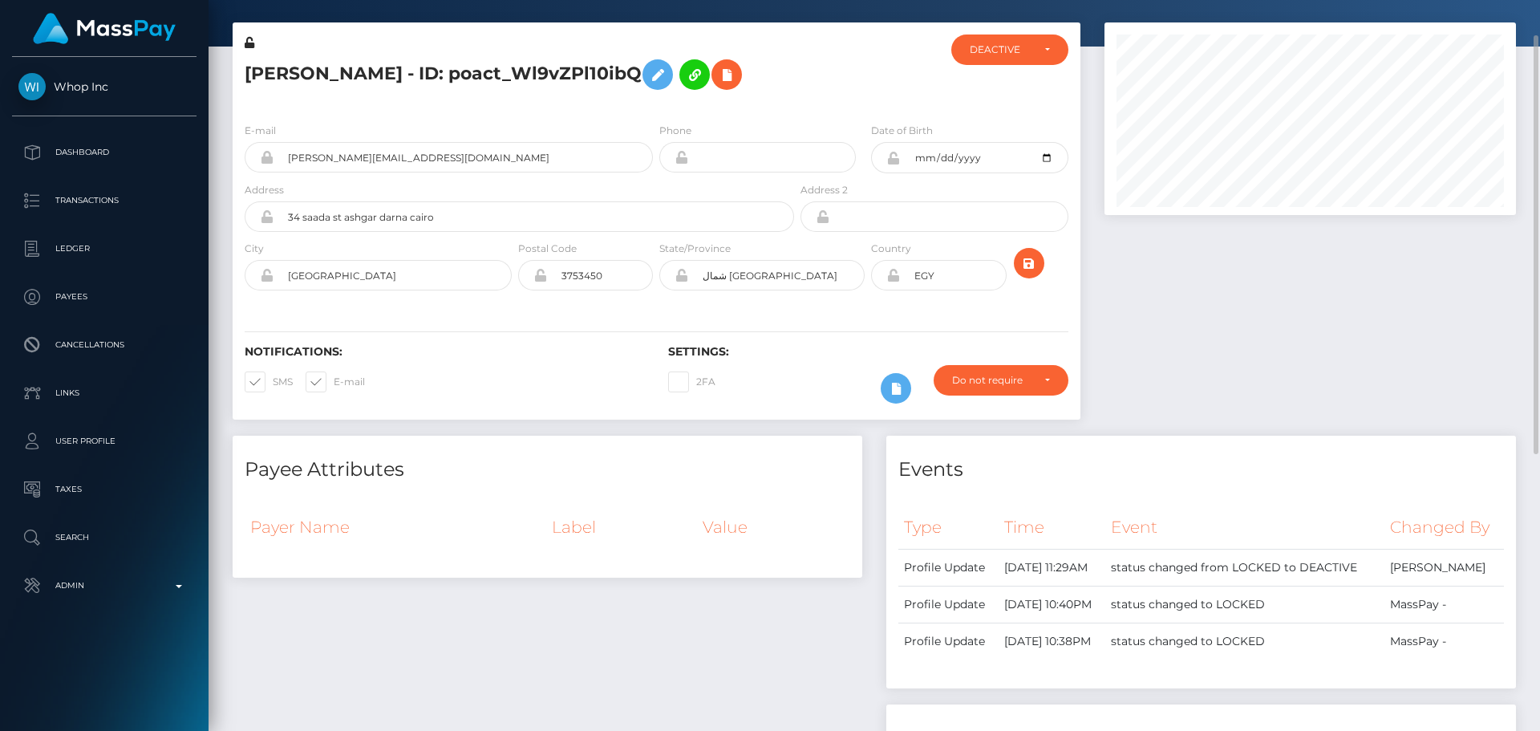
scroll to position [0, 0]
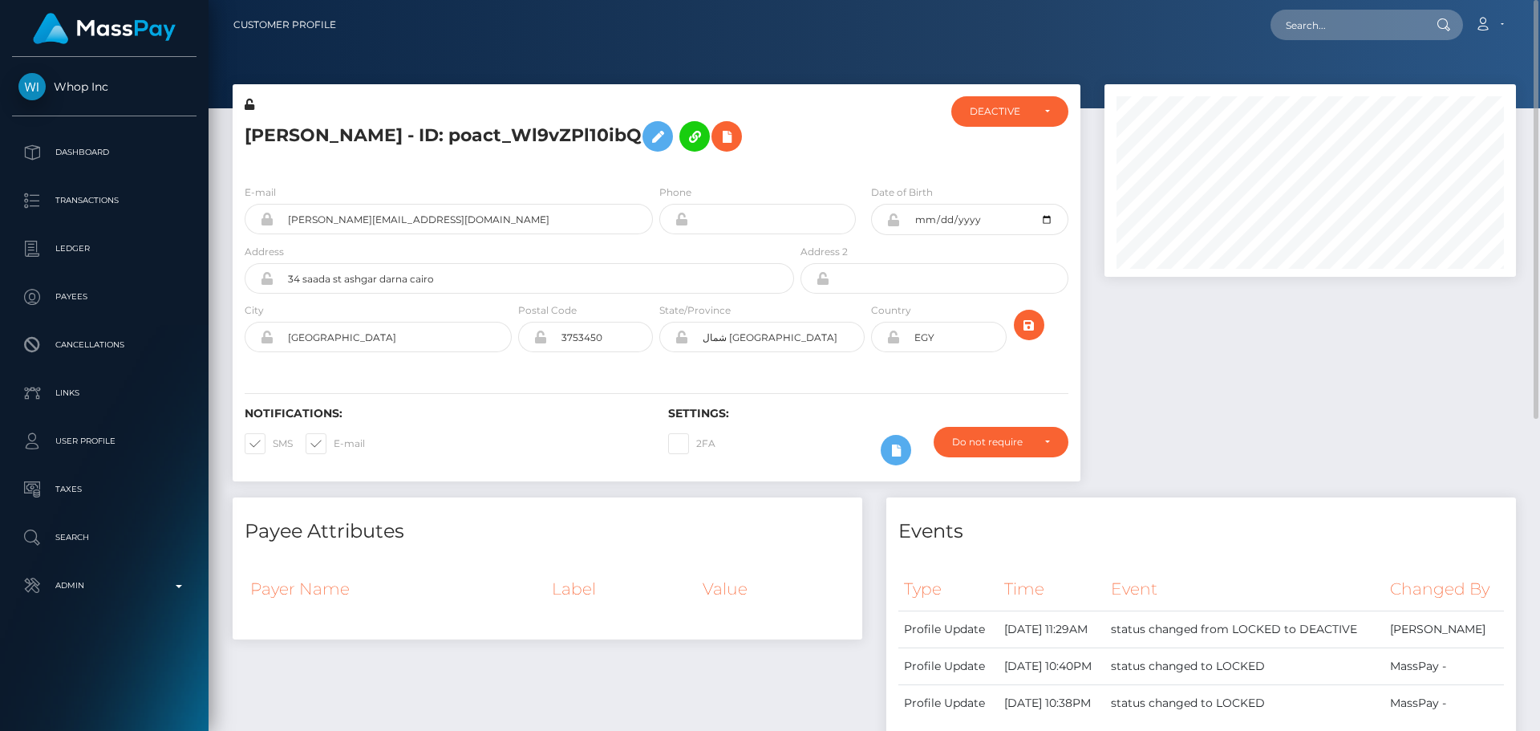
click at [655, 168] on div "Mohamed Motasem - ID: poact_Wl9vZPl10ibQ" at bounding box center [515, 133] width 565 height 75
click at [656, 168] on div "Mohamed Motasem - ID: poact_Wl9vZPl10ibQ" at bounding box center [515, 133] width 565 height 75
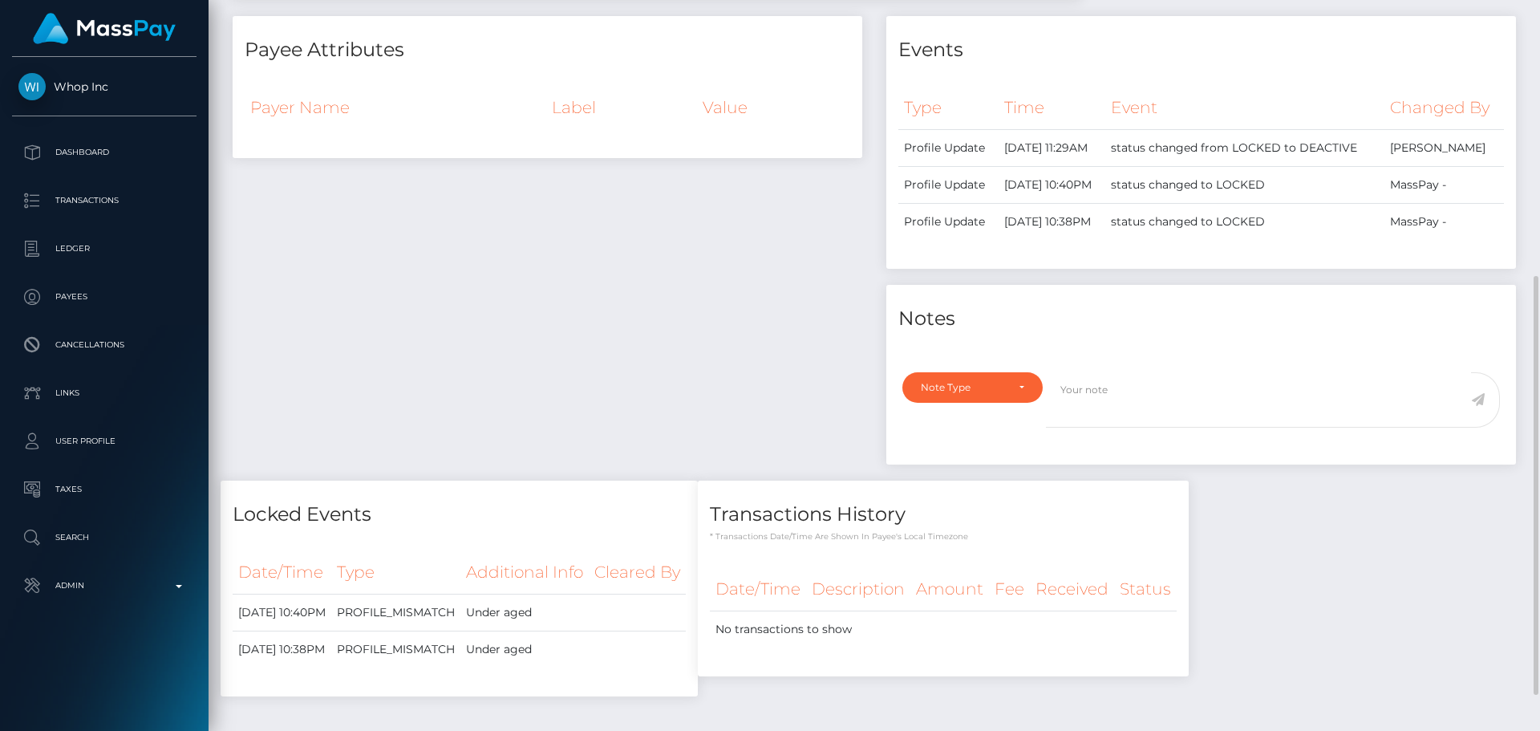
scroll to position [543, 0]
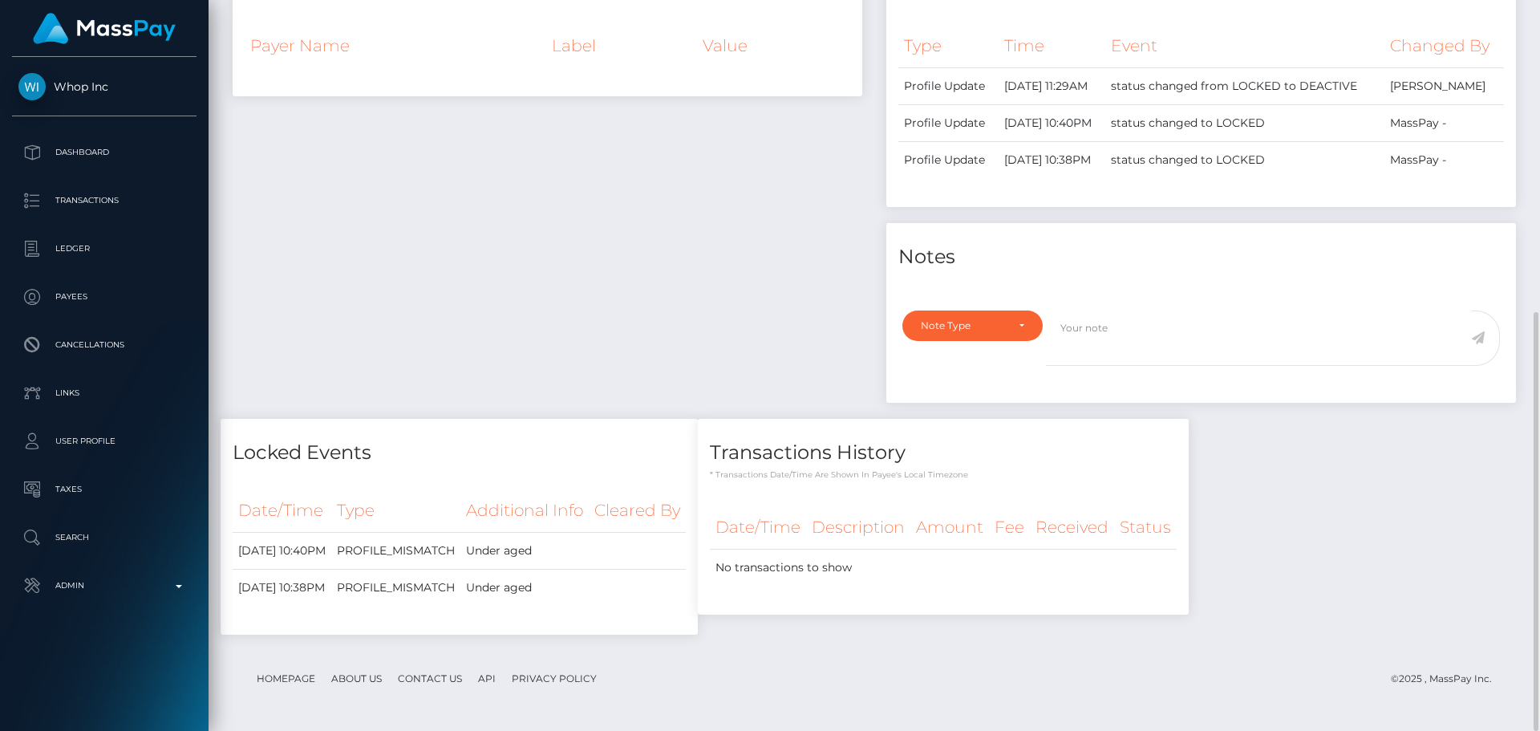
click at [731, 285] on div "Payee Attributes Payer Name Label Value" at bounding box center [548, 186] width 654 height 465
click at [745, 307] on div "Payee Attributes Payer Name Label Value" at bounding box center [548, 186] width 654 height 465
click at [748, 307] on div "Payee Attributes Payer Name Label Value" at bounding box center [548, 186] width 654 height 465
click at [749, 307] on div "Payee Attributes Payer Name Label Value" at bounding box center [548, 186] width 654 height 465
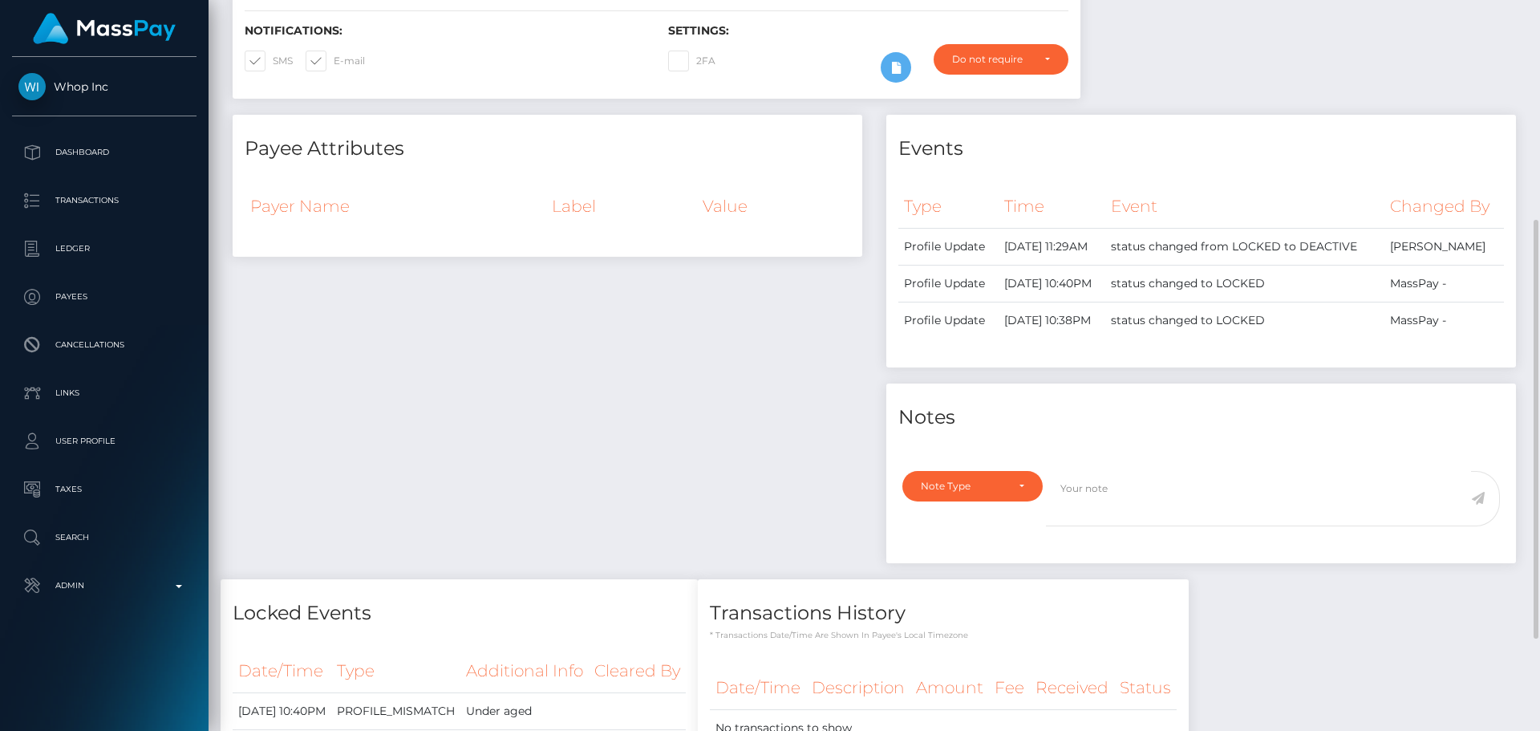
click at [475, 363] on div "Payee Attributes Payer Name Label Value" at bounding box center [548, 347] width 654 height 465
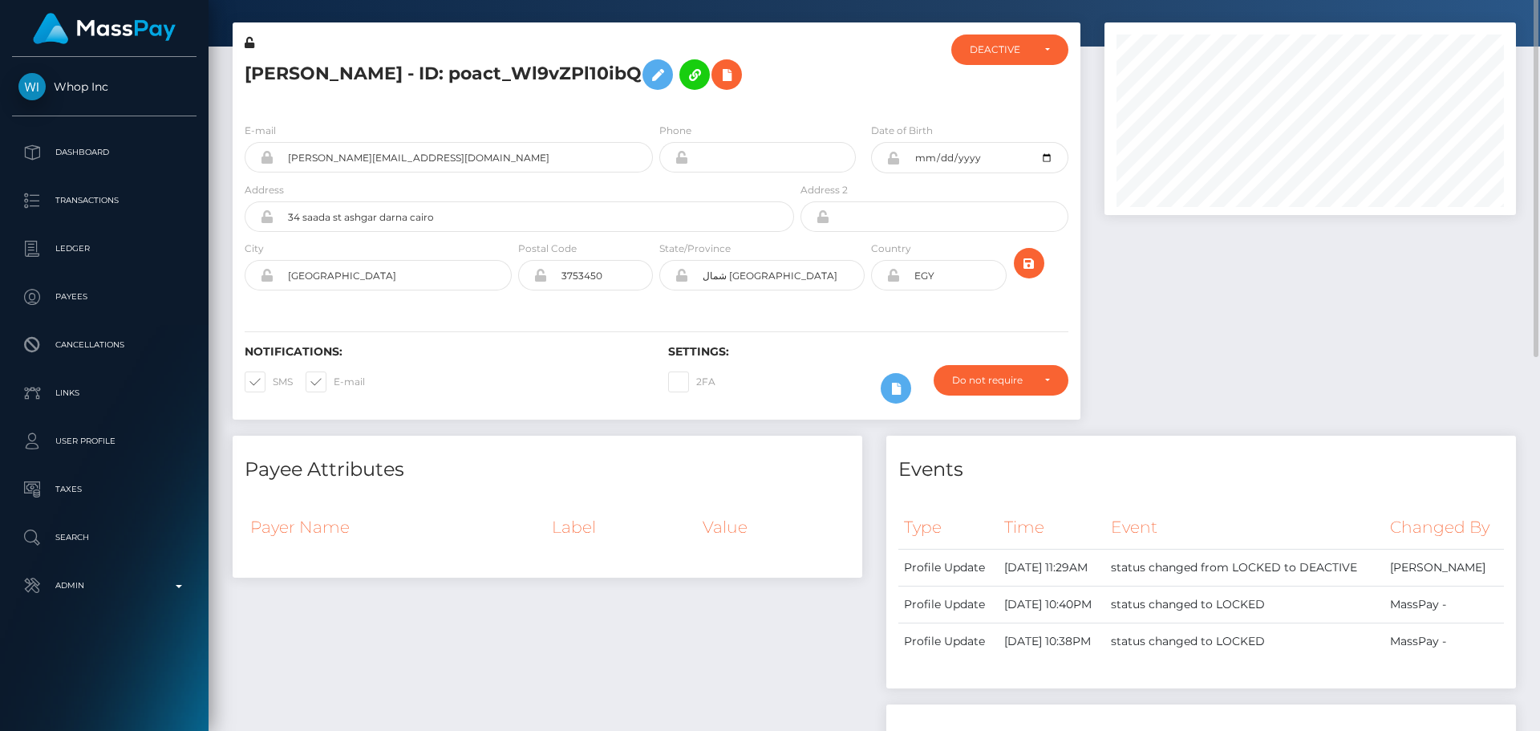
scroll to position [0, 0]
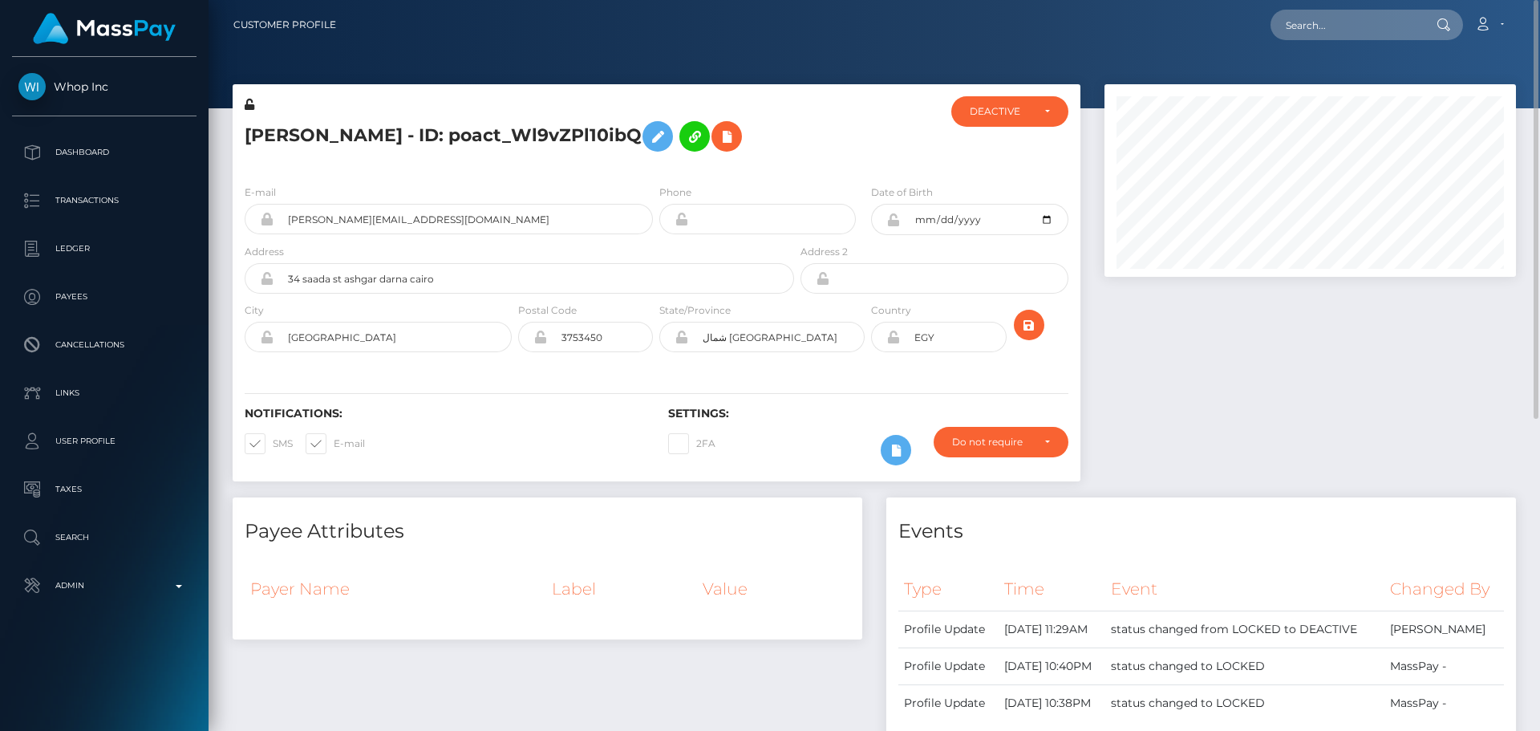
click at [656, 164] on div "Mohamed Motasem - ID: poact_Wl9vZPl10ibQ" at bounding box center [515, 133] width 565 height 75
click at [539, 166] on div "Mohamed Motasem - ID: poact_Wl9vZPl10ibQ" at bounding box center [515, 133] width 565 height 75
